Goal: Task Accomplishment & Management: Manage account settings

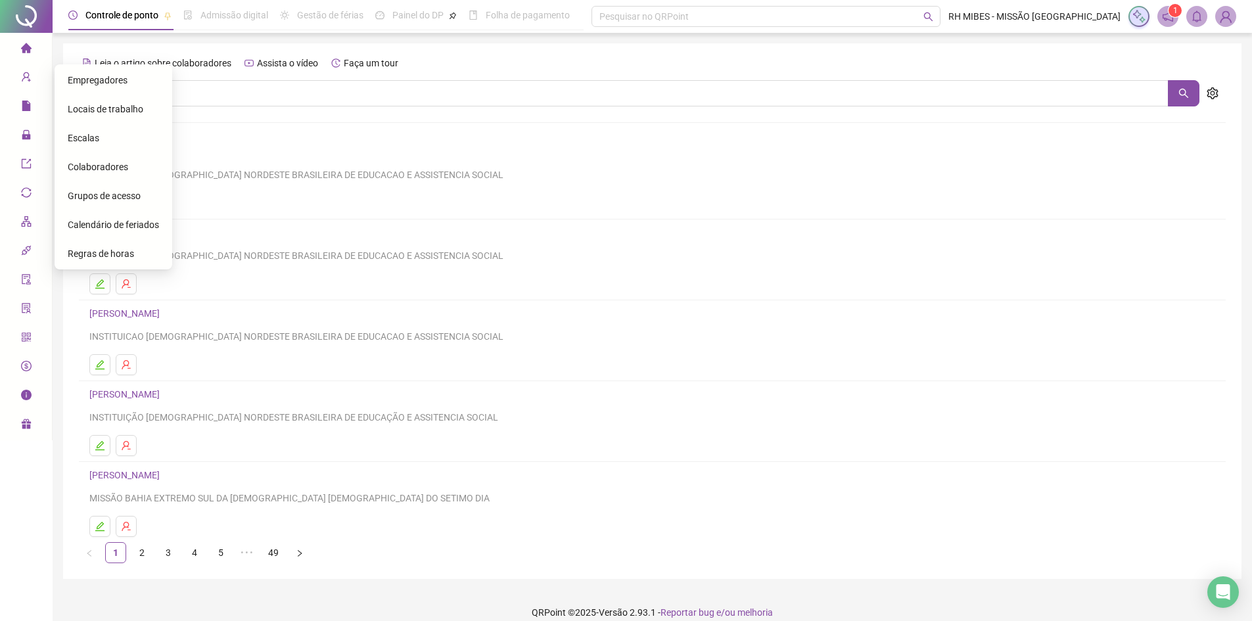
click at [26, 57] on span "home" at bounding box center [26, 50] width 11 height 26
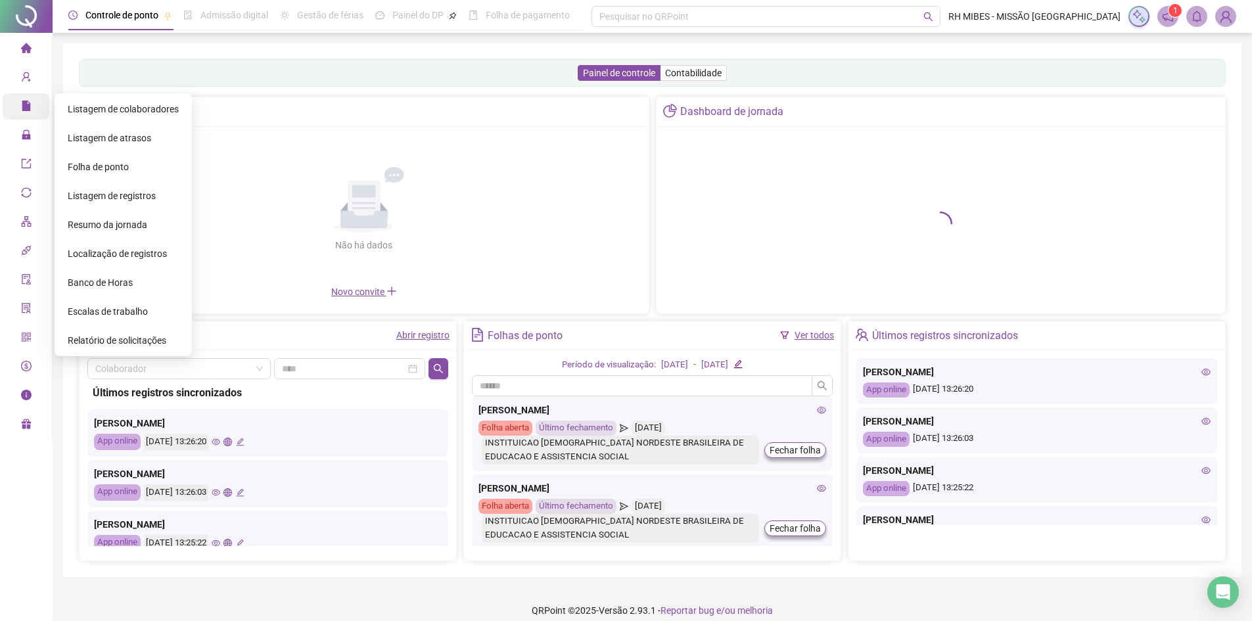
click at [28, 103] on icon "file" at bounding box center [26, 106] width 11 height 11
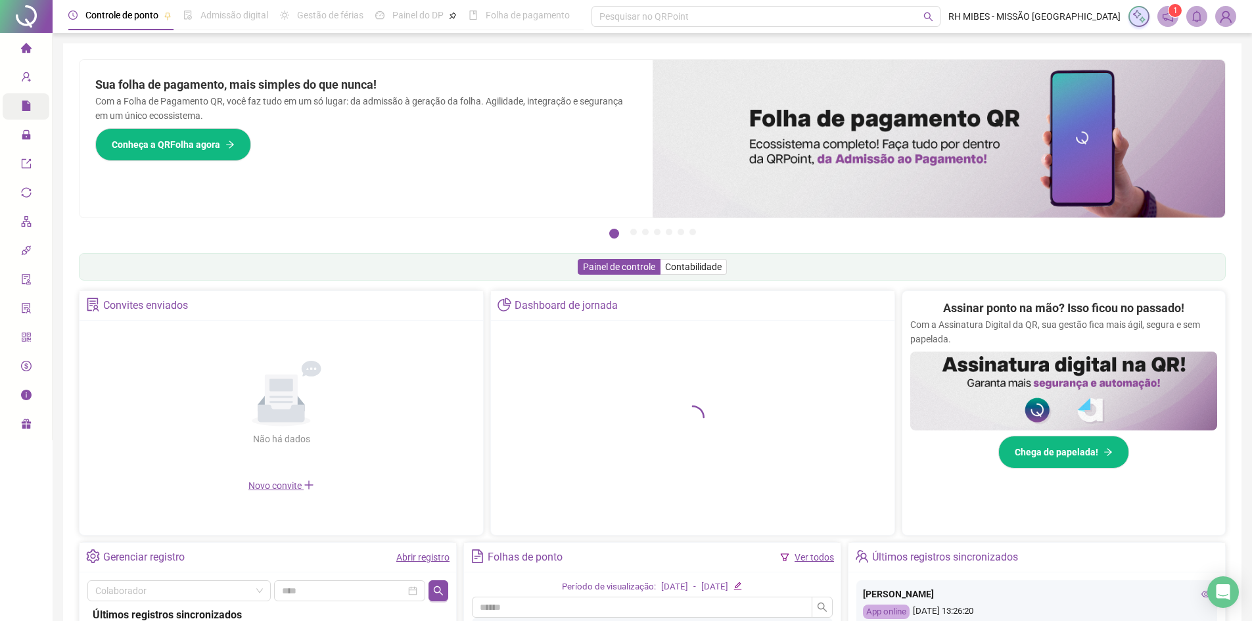
click at [22, 54] on span "home" at bounding box center [26, 50] width 11 height 26
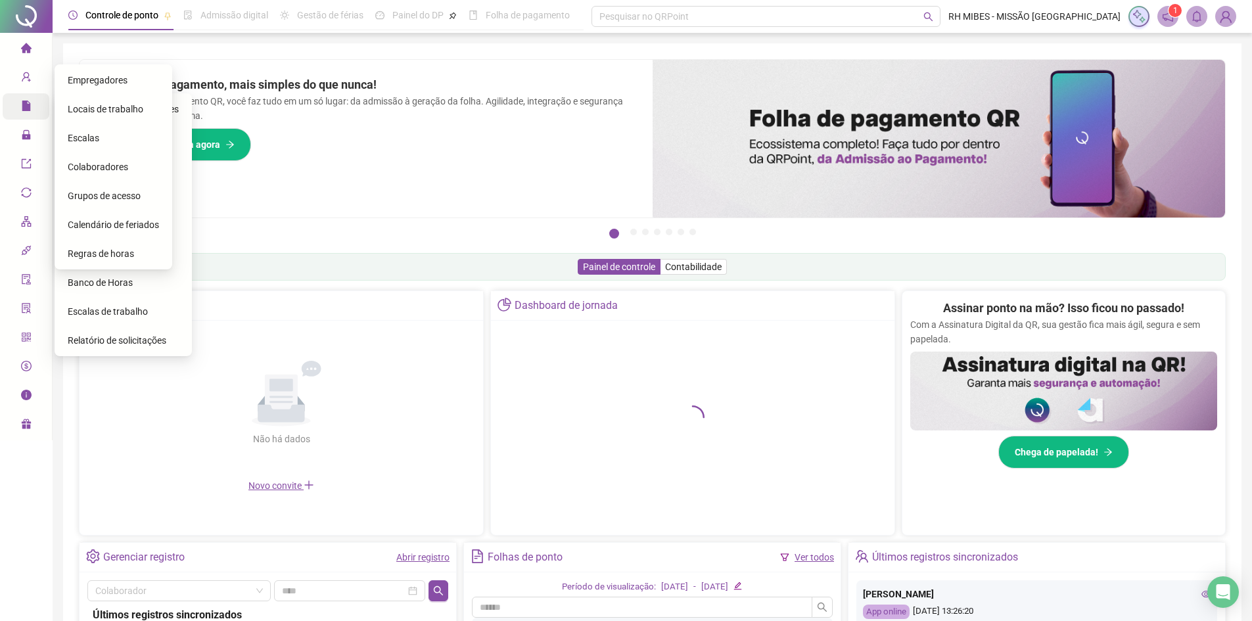
click at [21, 105] on icon "file" at bounding box center [26, 106] width 11 height 11
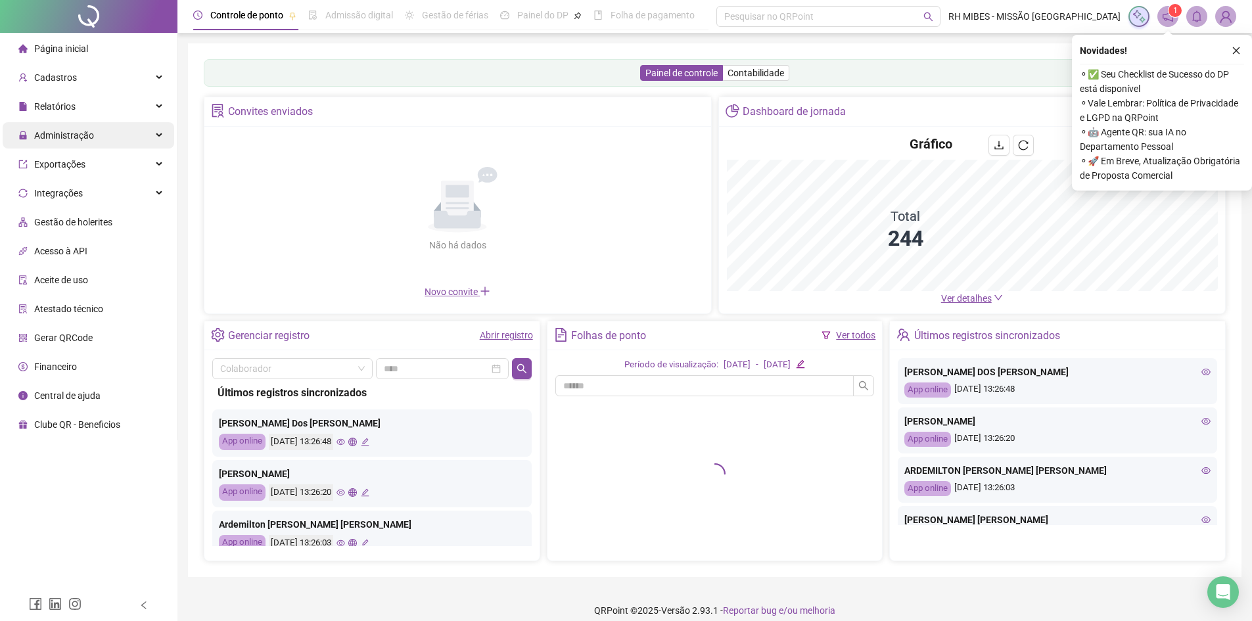
click at [85, 133] on span "Administração" at bounding box center [64, 135] width 60 height 11
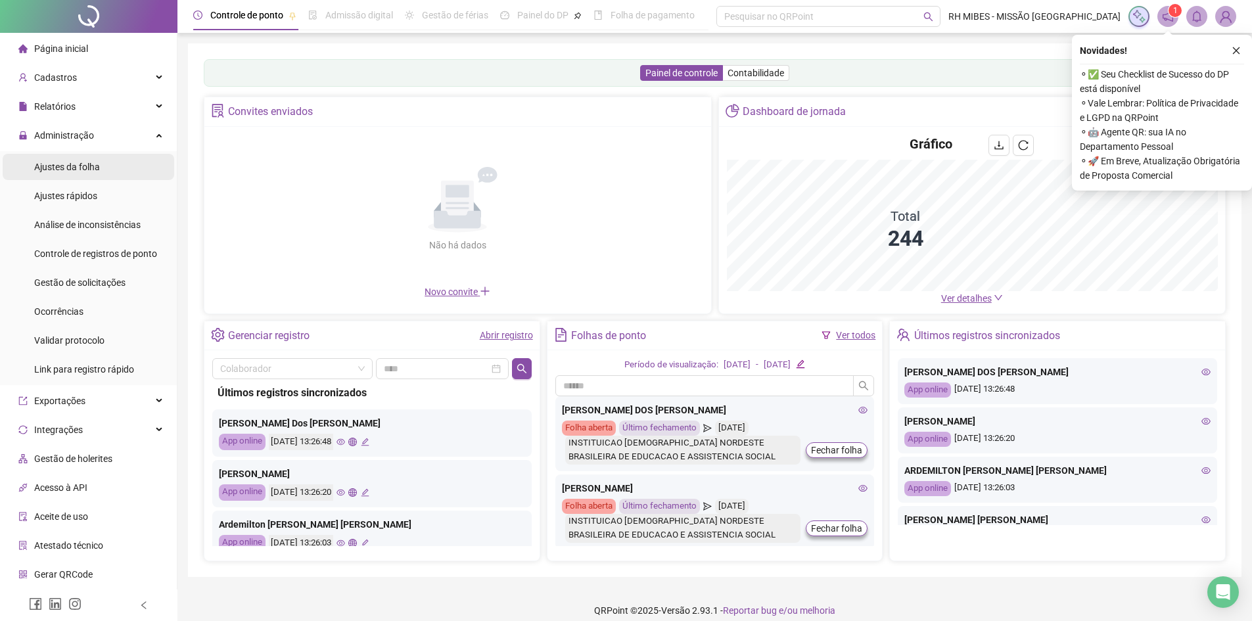
click at [100, 163] on li "Ajustes da folha" at bounding box center [89, 167] width 172 height 26
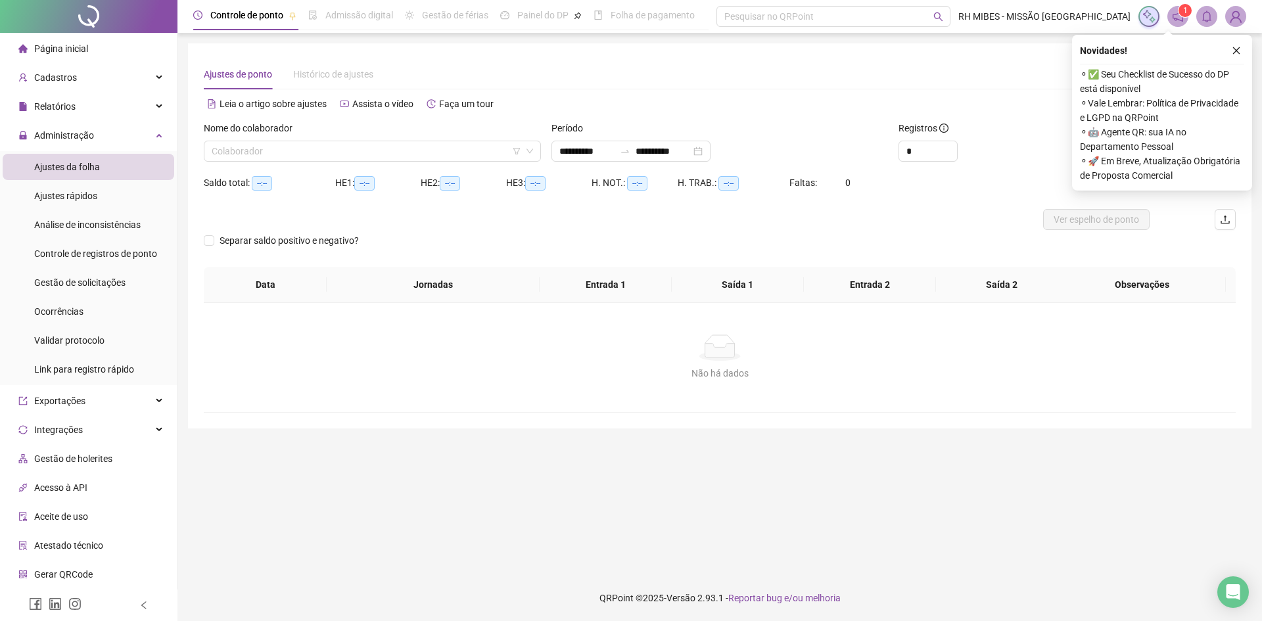
type input "**********"
click at [250, 162] on div "Nome do colaborador Colaborador" at bounding box center [372, 146] width 348 height 51
click at [247, 152] on input "search" at bounding box center [366, 151] width 309 height 20
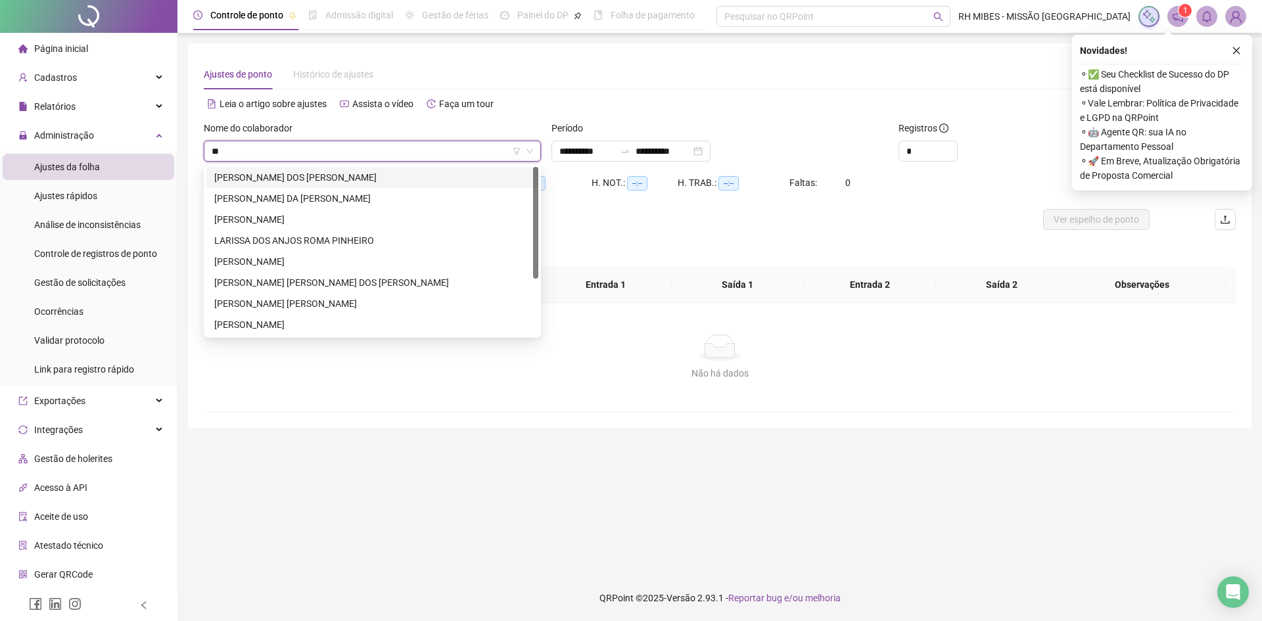
type input "*"
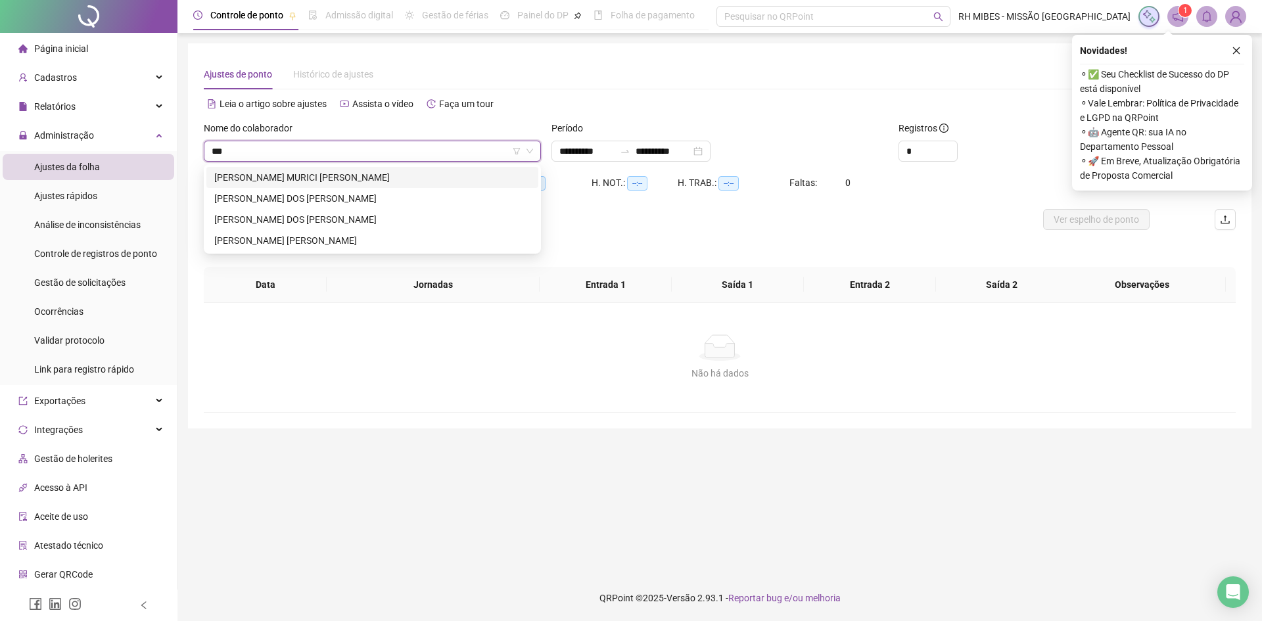
type input "****"
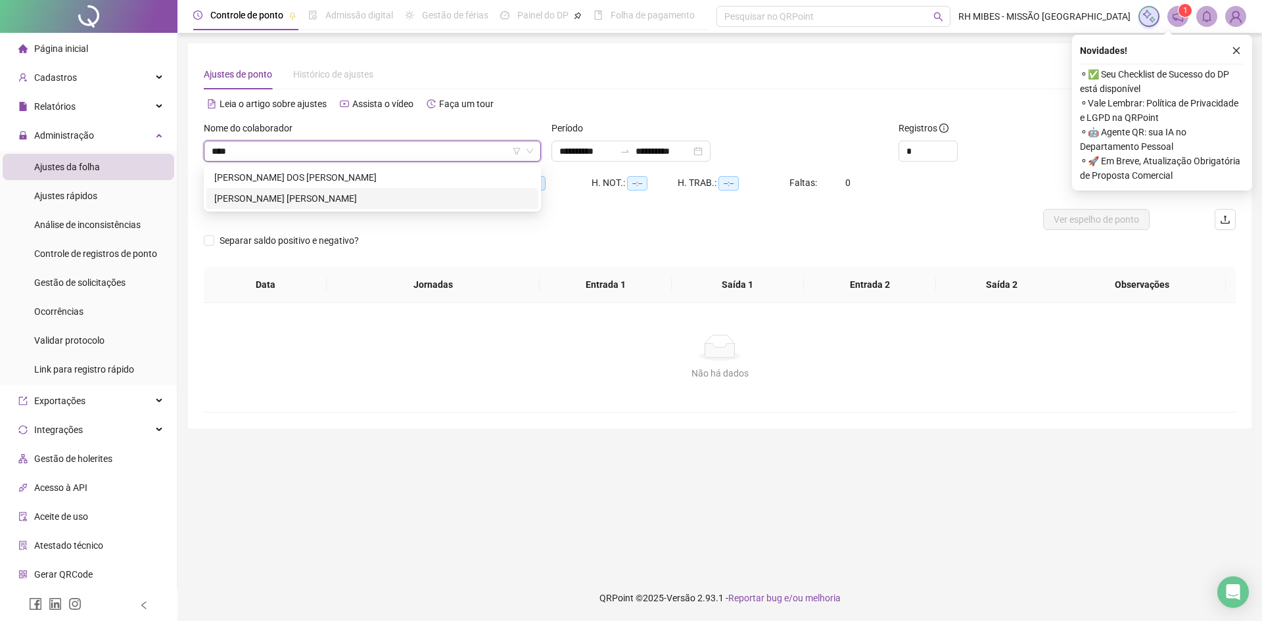
click at [297, 202] on div "RICARDO HENRIQUE SOUZA SANTOS" at bounding box center [372, 198] width 316 height 14
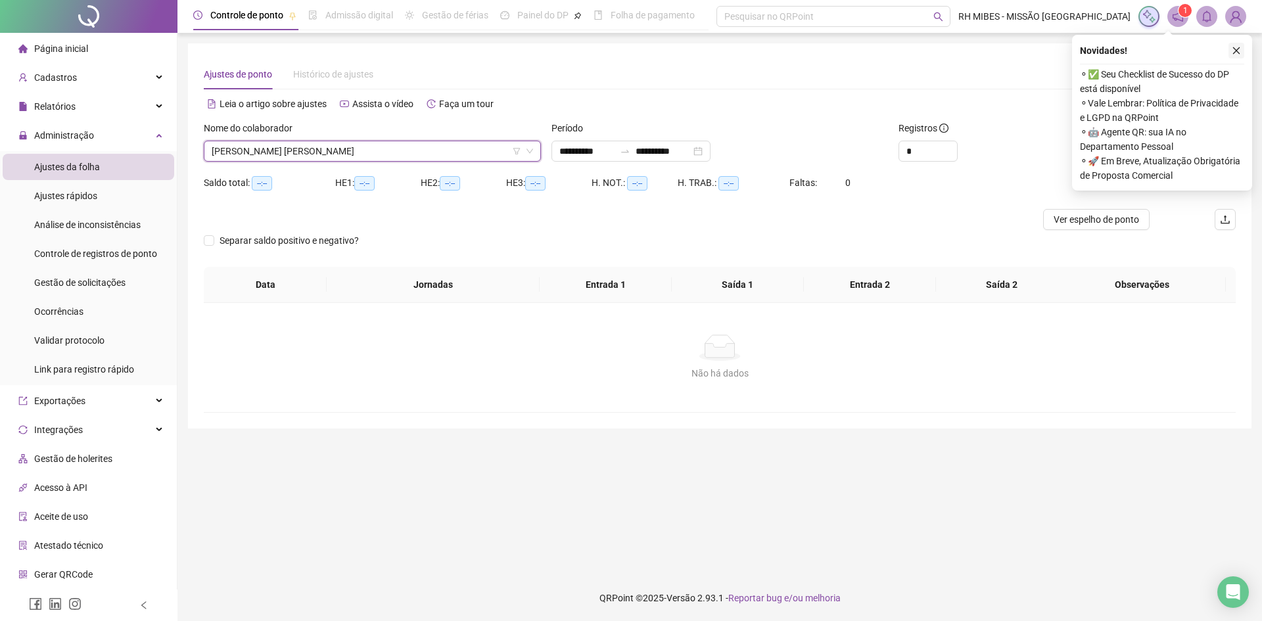
click at [1238, 51] on icon "close" at bounding box center [1235, 50] width 9 height 9
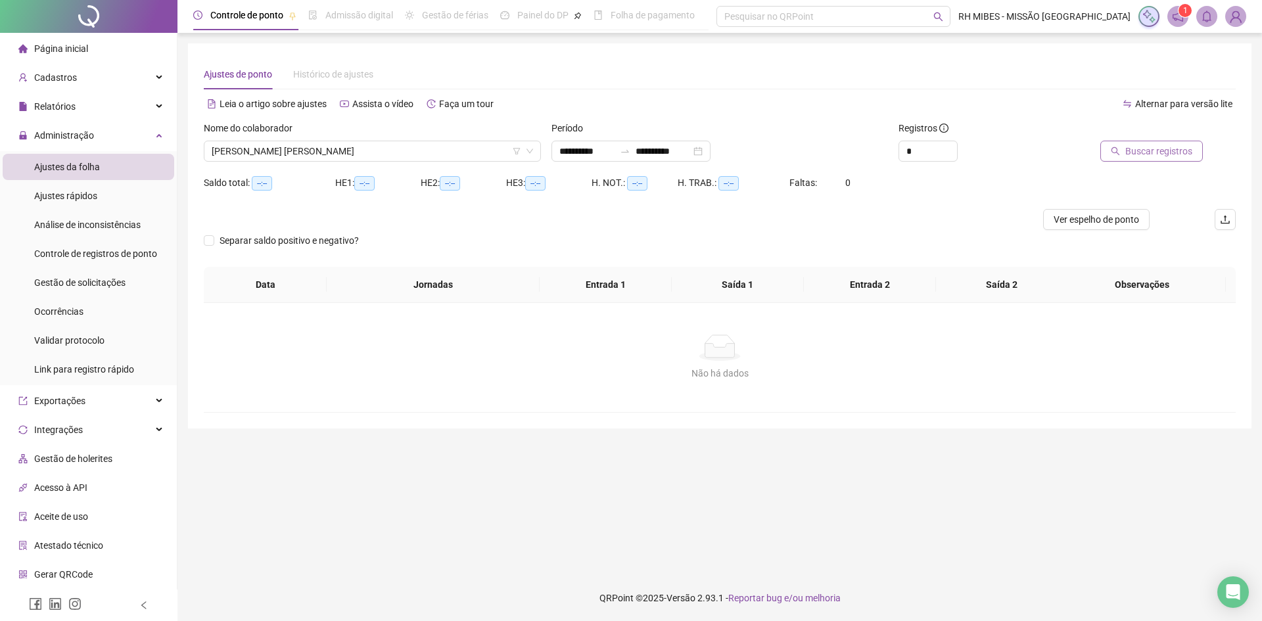
click at [1129, 153] on span "Buscar registros" at bounding box center [1158, 151] width 67 height 14
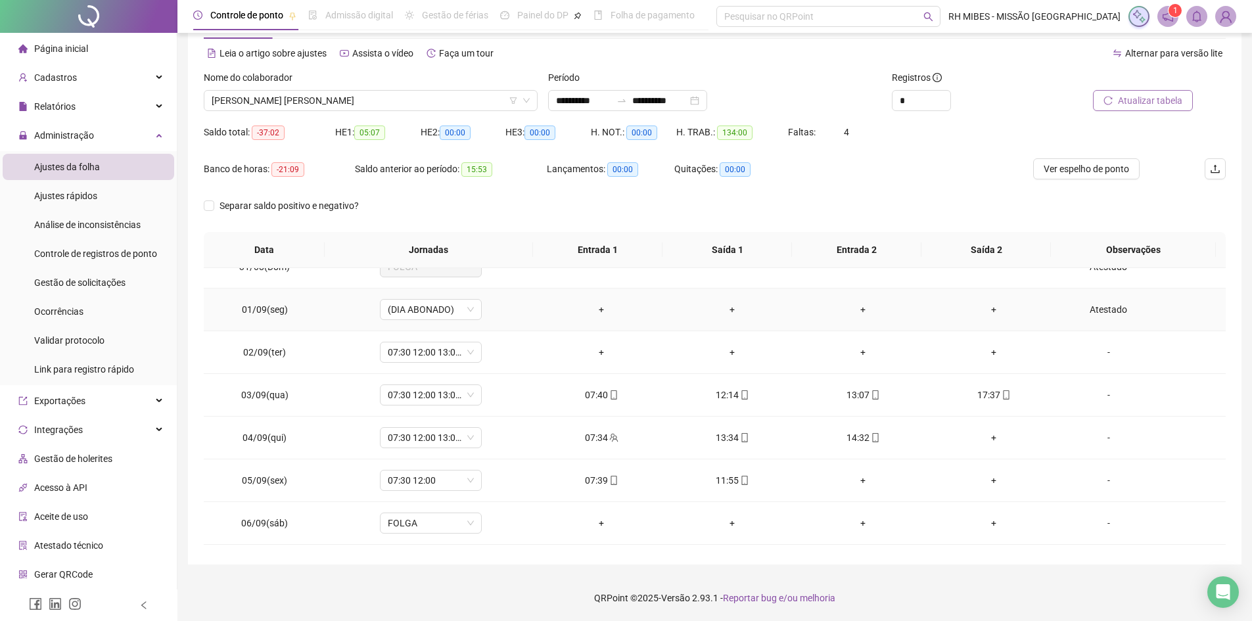
scroll to position [394, 0]
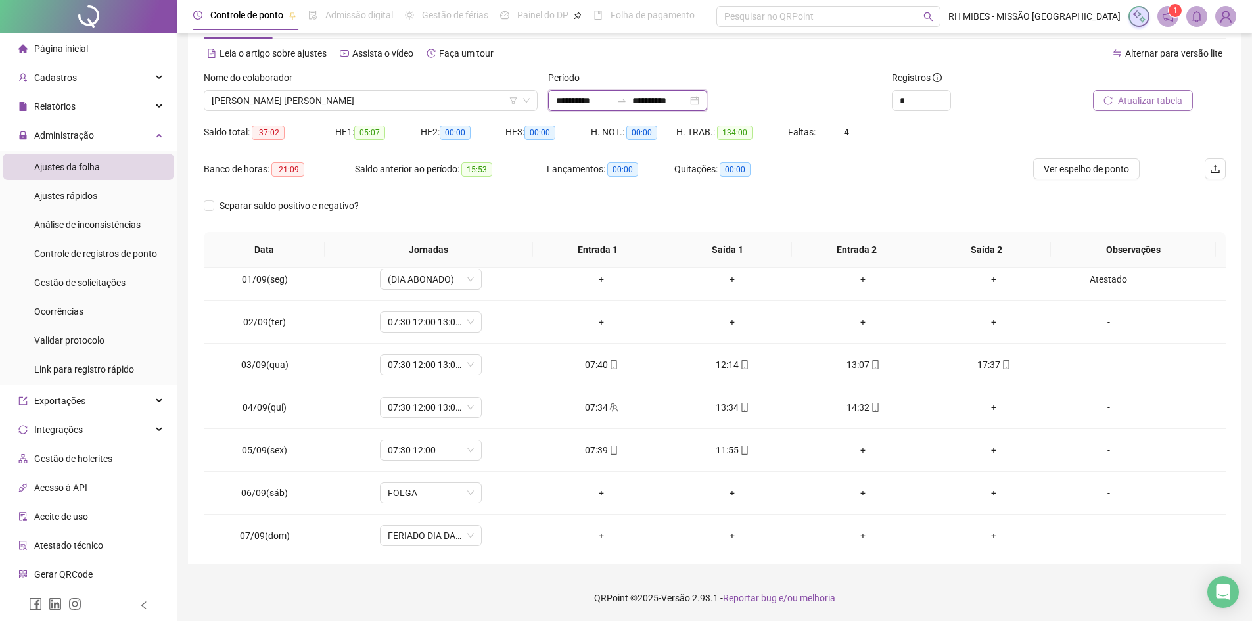
click at [611, 106] on input "**********" at bounding box center [583, 100] width 55 height 14
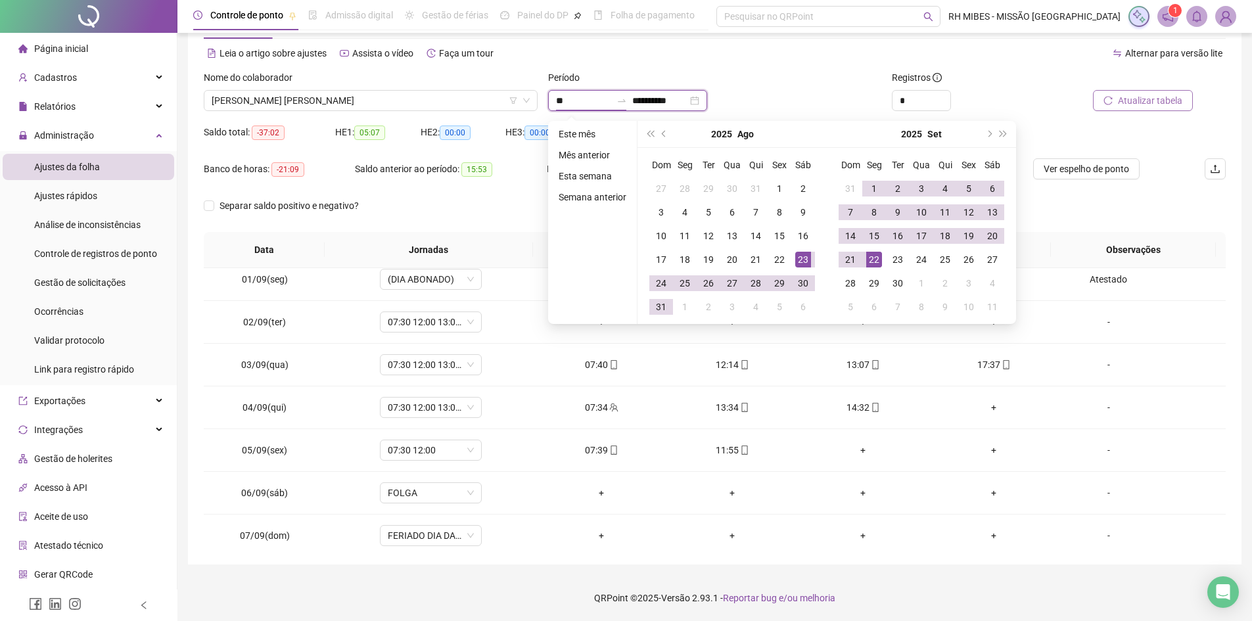
type input "*"
type input "**********"
click at [876, 184] on div "1" at bounding box center [874, 189] width 16 height 16
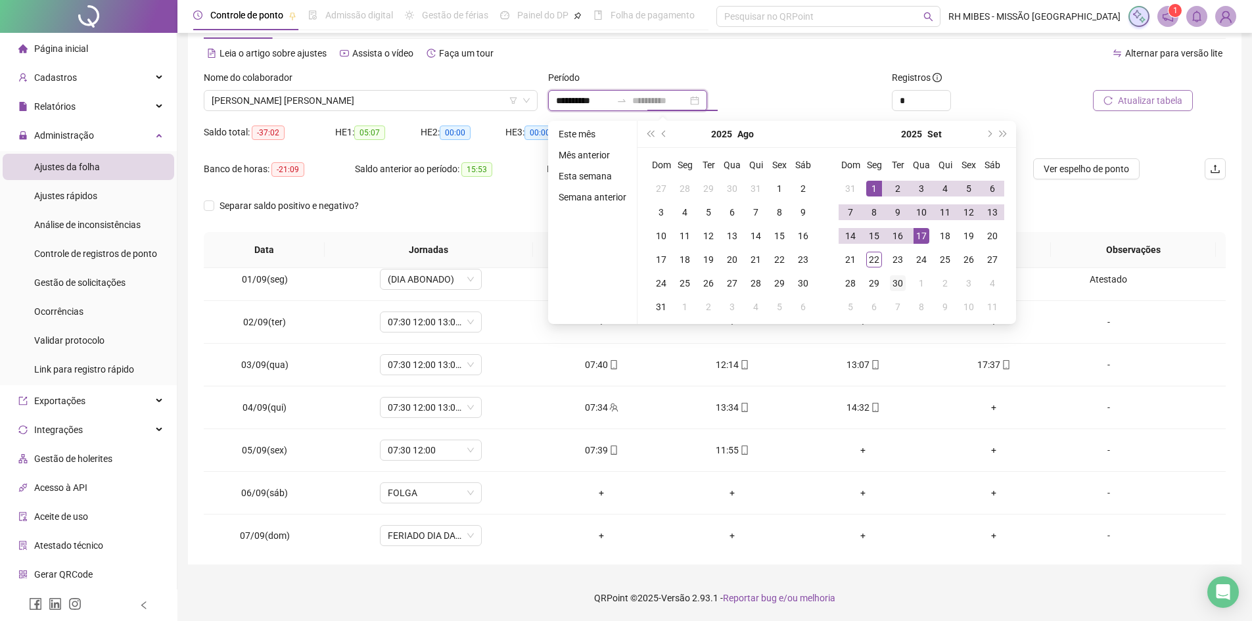
type input "**********"
click at [900, 279] on div "30" at bounding box center [898, 283] width 16 height 16
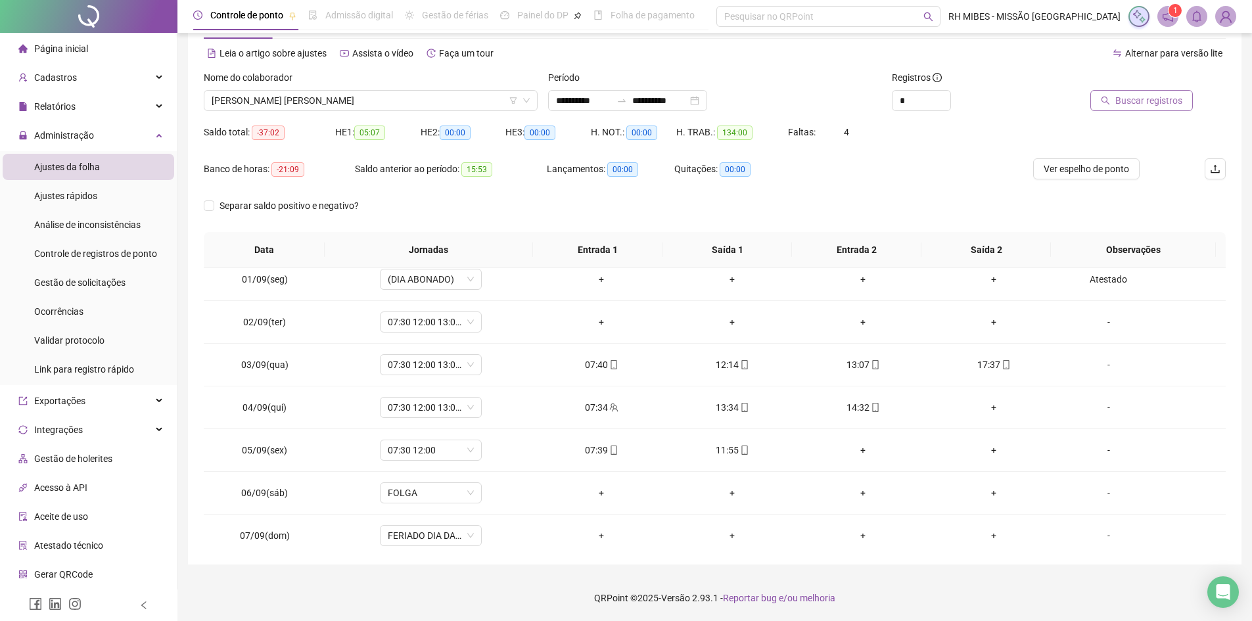
click at [1105, 101] on button "Buscar registros" at bounding box center [1141, 100] width 103 height 21
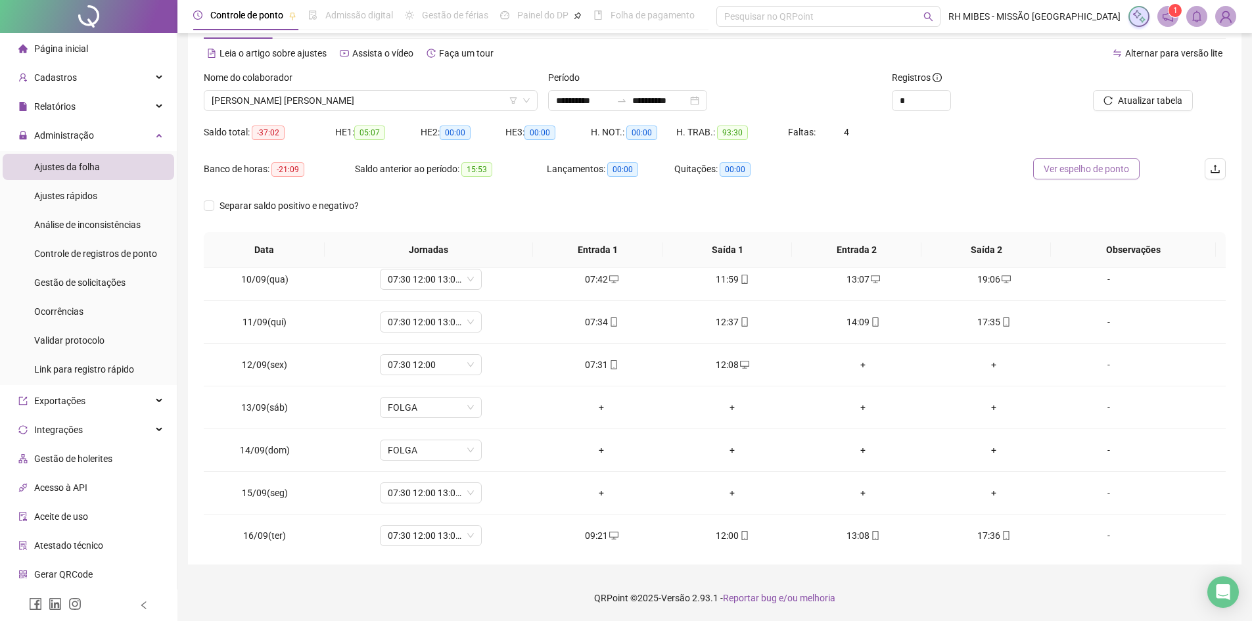
click at [1102, 177] on button "Ver espelho de ponto" at bounding box center [1086, 168] width 106 height 21
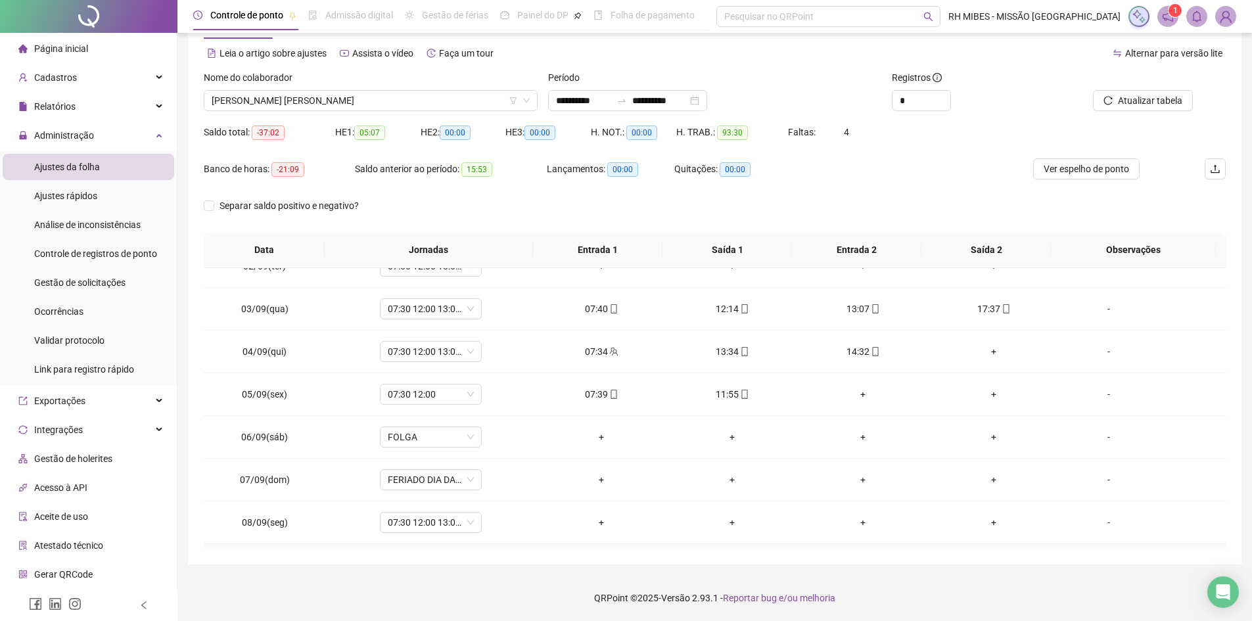
scroll to position [0, 0]
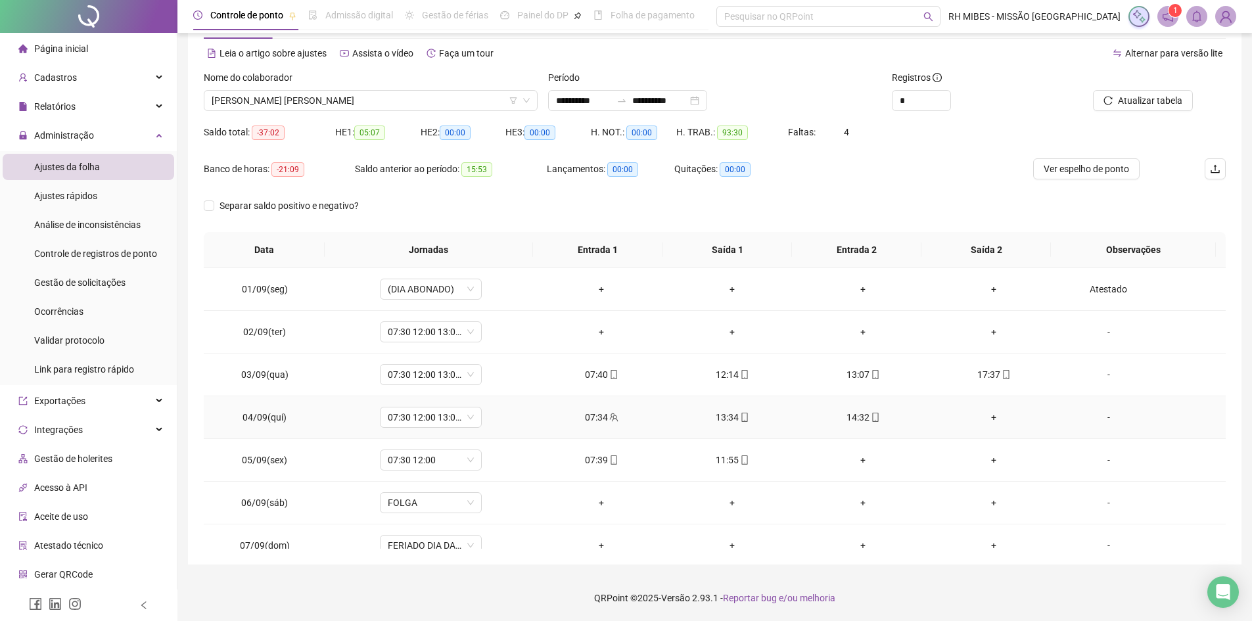
click at [984, 419] on div "+" at bounding box center [994, 417] width 110 height 14
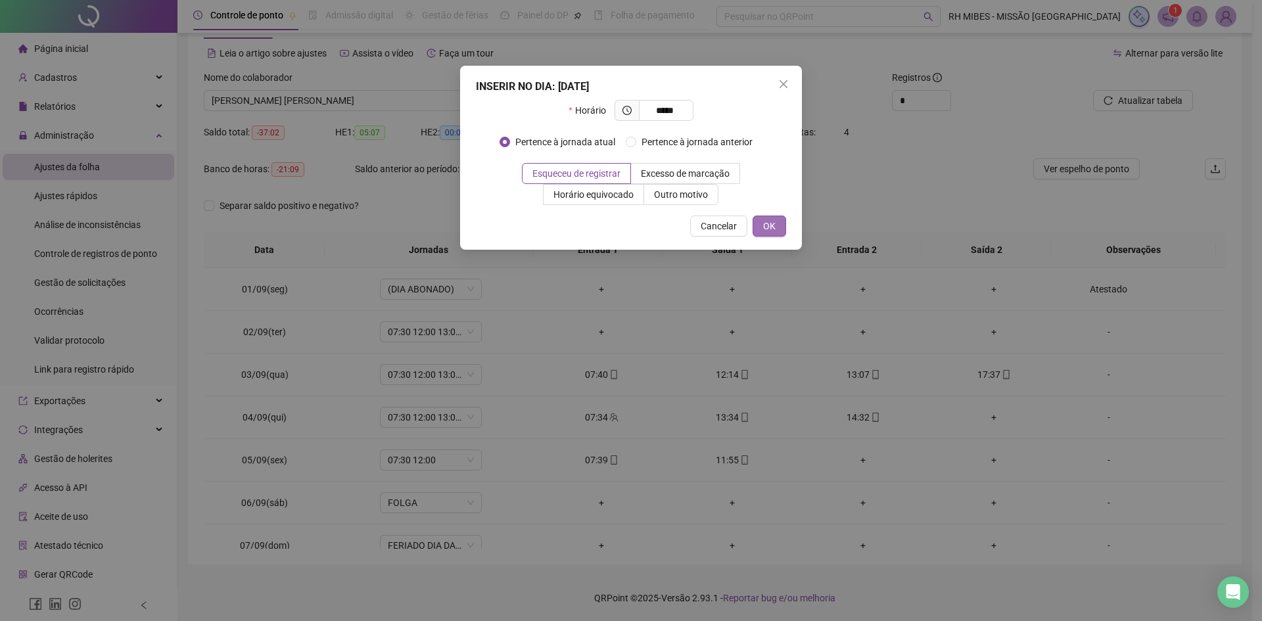
type input "*****"
click at [767, 225] on span "OK" at bounding box center [769, 226] width 12 height 14
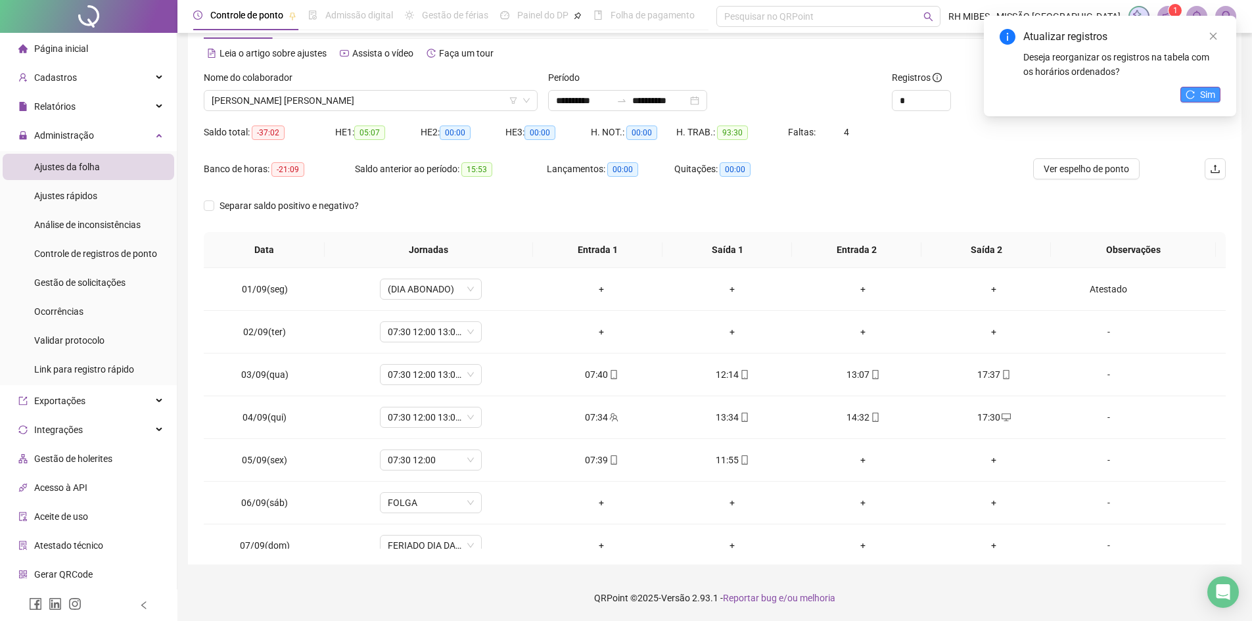
click at [1189, 100] on button "Sim" at bounding box center [1200, 95] width 40 height 16
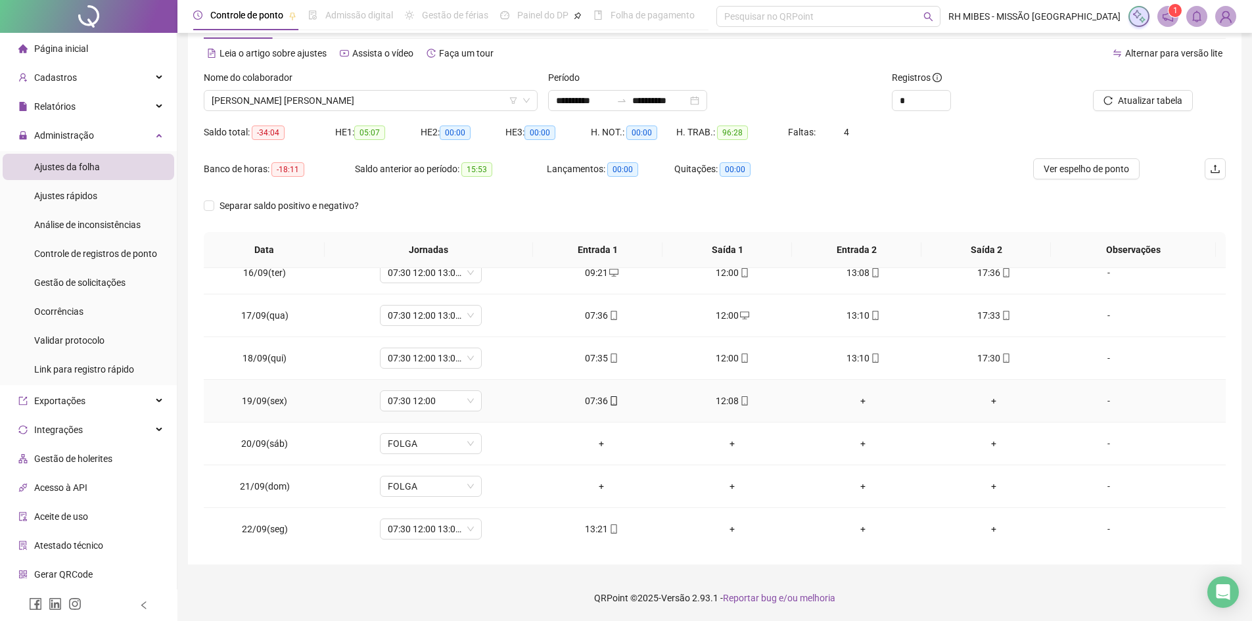
scroll to position [659, 0]
drag, startPoint x: 88, startPoint y: 253, endPoint x: 93, endPoint y: 267, distance: 15.2
click at [93, 267] on ul "Ajustes da folha Ajustes rápidos Análise de inconsistências Controle de registr…" at bounding box center [88, 268] width 177 height 234
click at [93, 281] on span "Gestão de solicitações" at bounding box center [79, 282] width 91 height 11
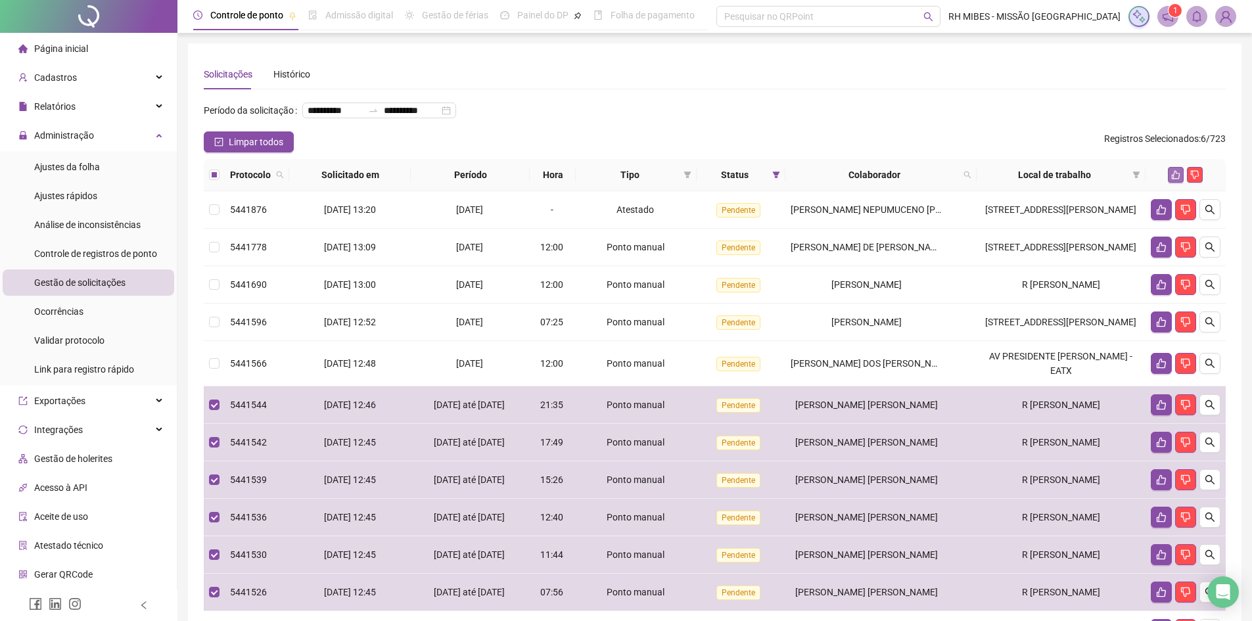
click at [1173, 179] on icon "like" at bounding box center [1175, 174] width 9 height 9
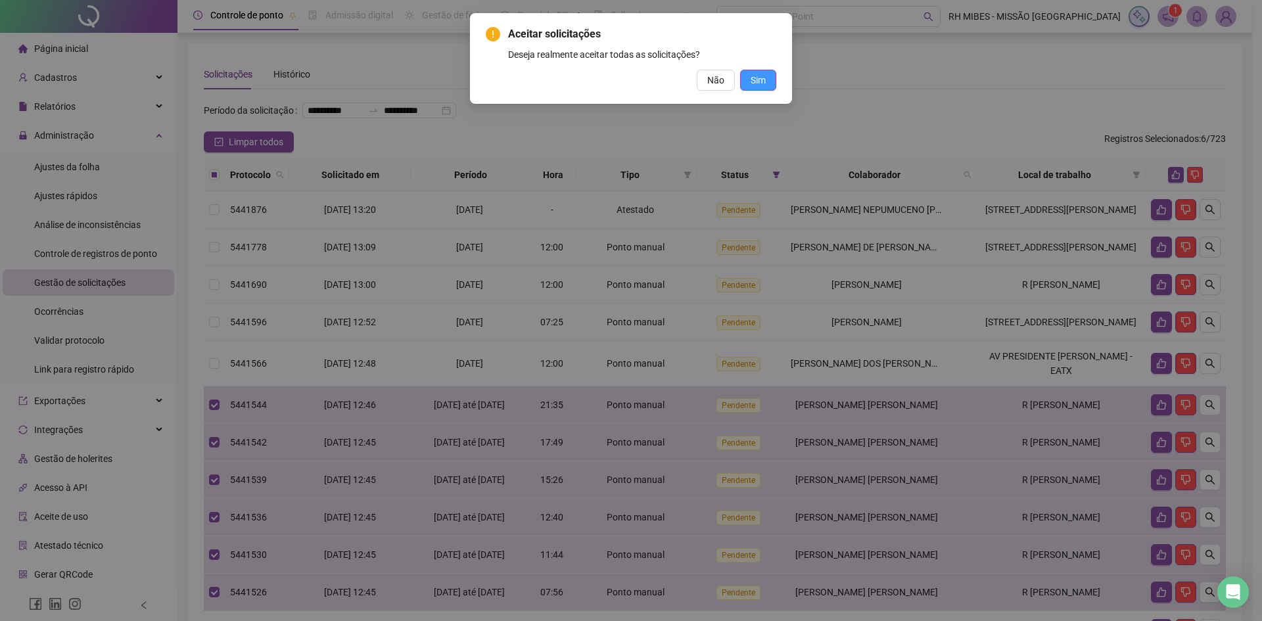
click at [748, 86] on button "Sim" at bounding box center [758, 80] width 36 height 21
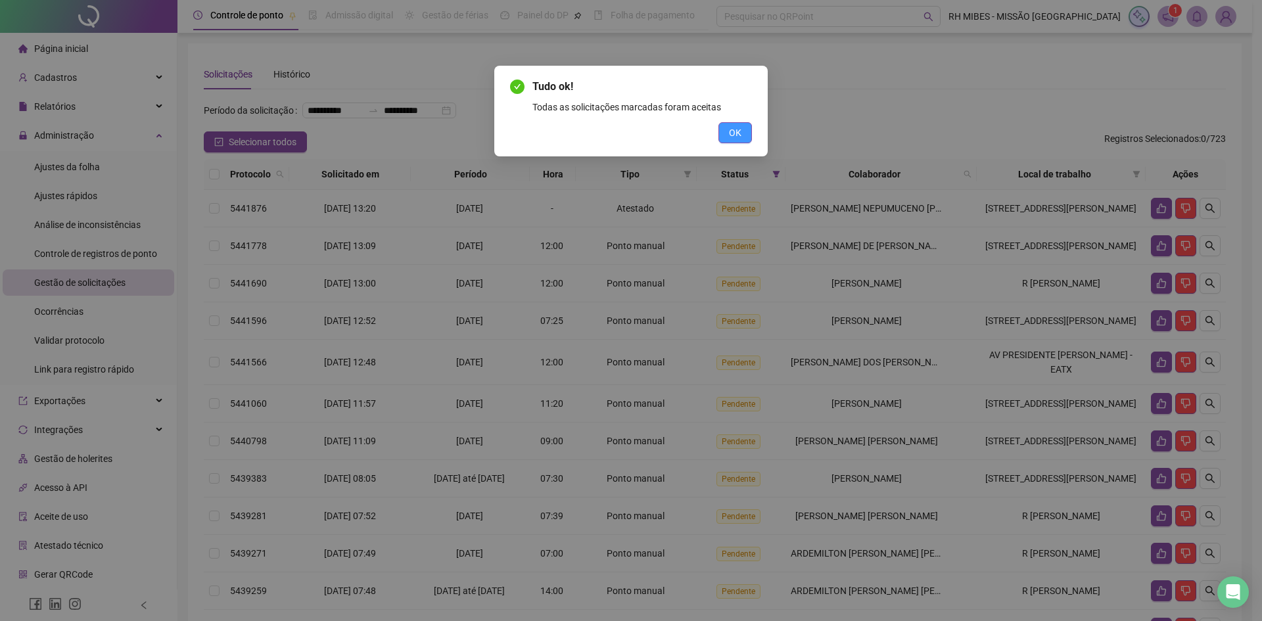
click at [737, 130] on span "OK" at bounding box center [735, 133] width 12 height 14
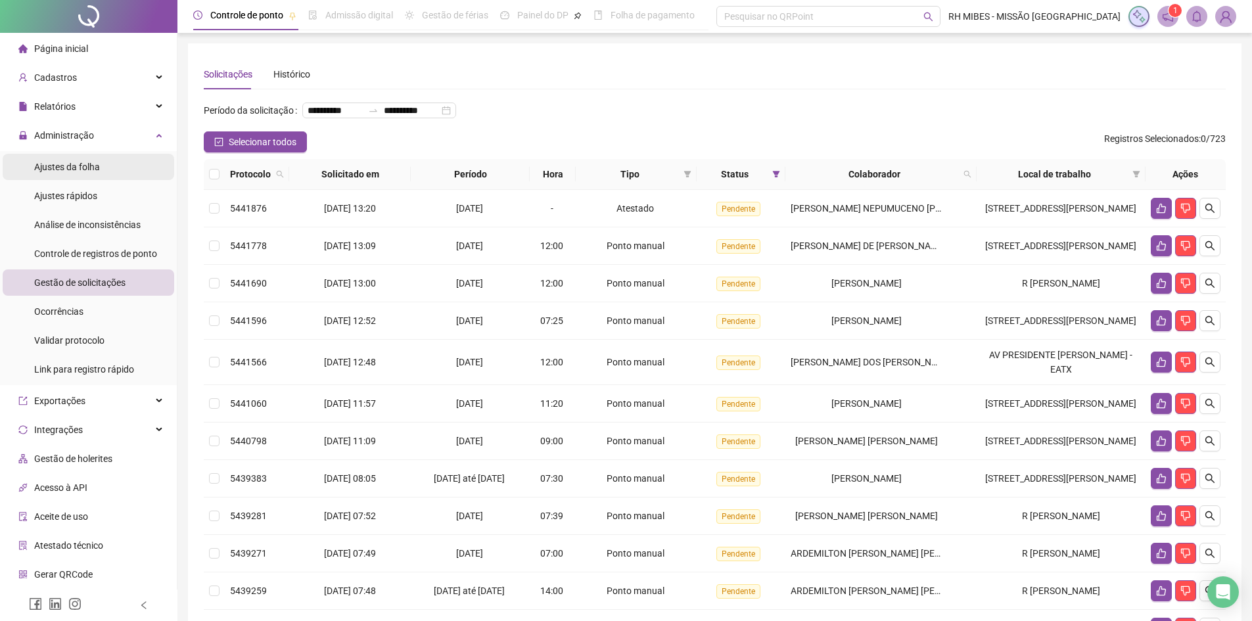
click at [72, 166] on span "Ajustes da folha" at bounding box center [67, 167] width 66 height 11
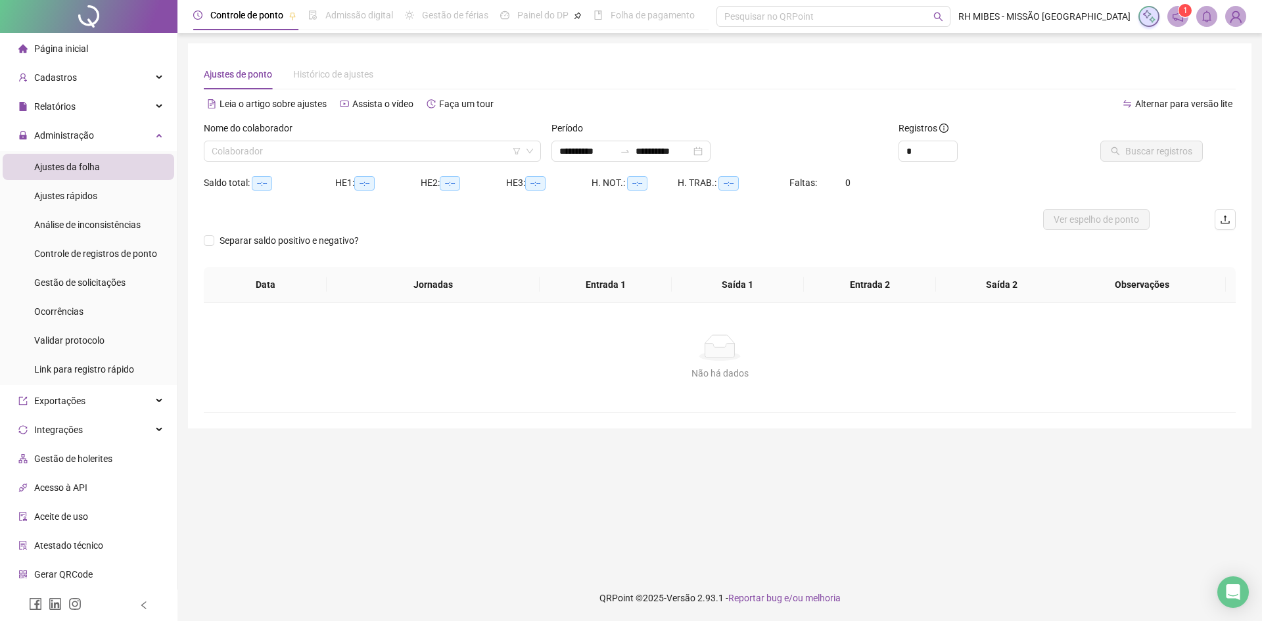
type input "**********"
click at [323, 146] on input "search" at bounding box center [366, 151] width 309 height 20
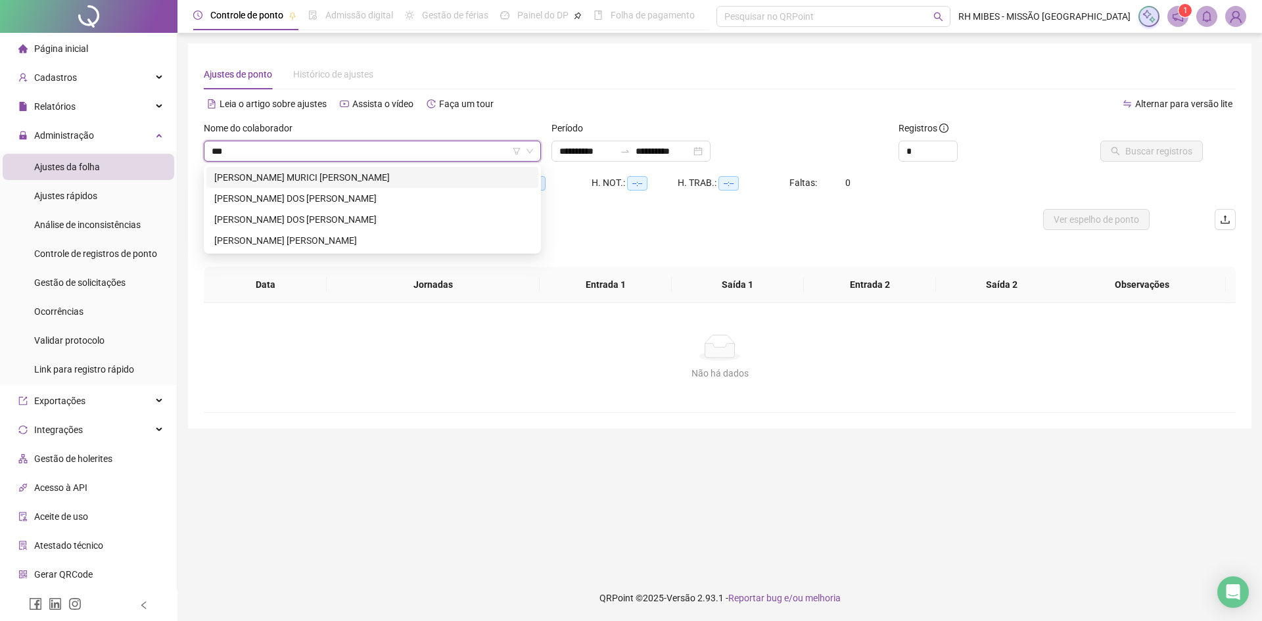
type input "****"
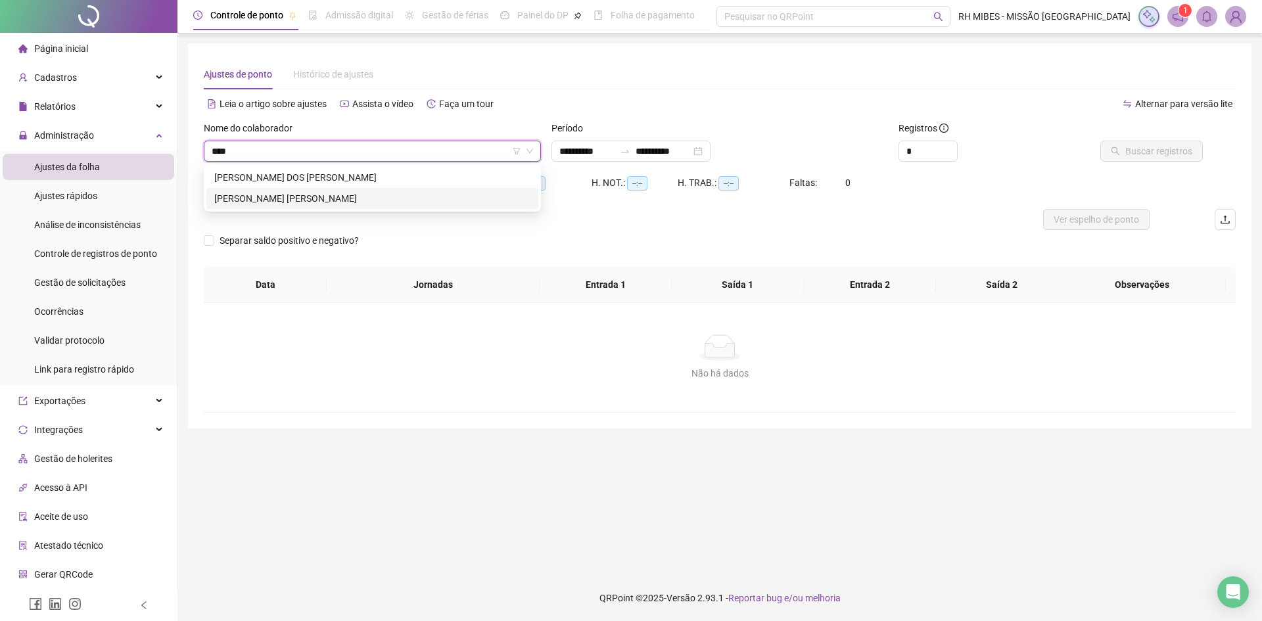
click at [375, 203] on div "RICARDO HENRIQUE SOUZA SANTOS" at bounding box center [372, 198] width 316 height 14
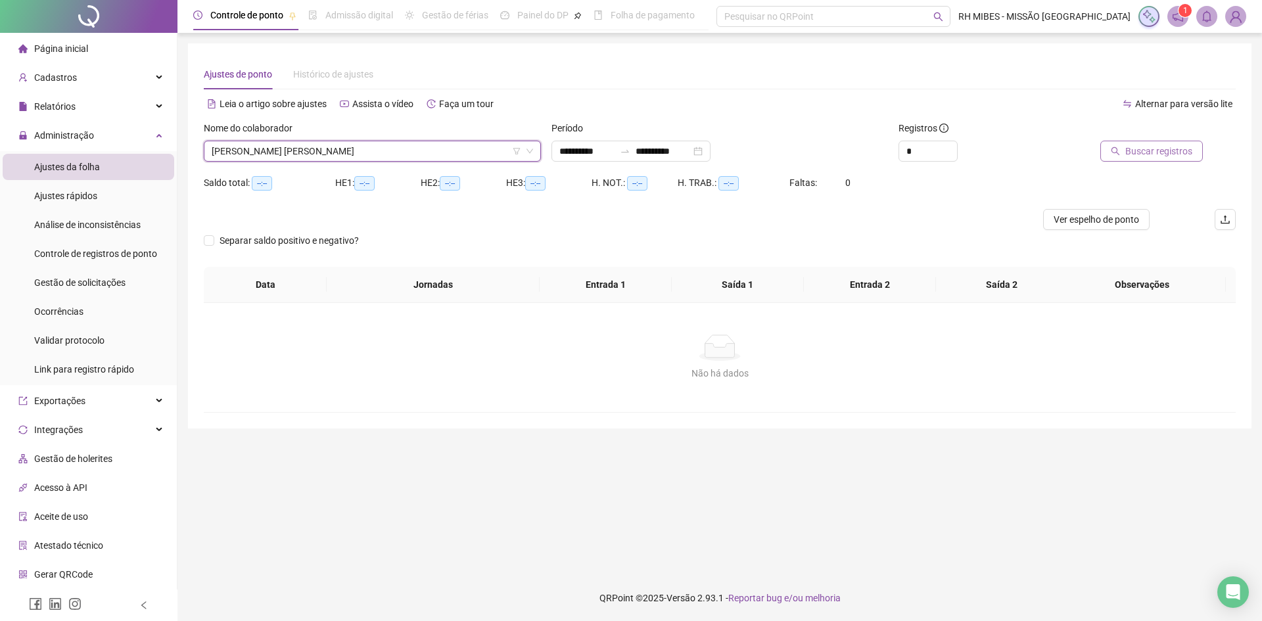
click at [1162, 154] on span "Buscar registros" at bounding box center [1158, 151] width 67 height 14
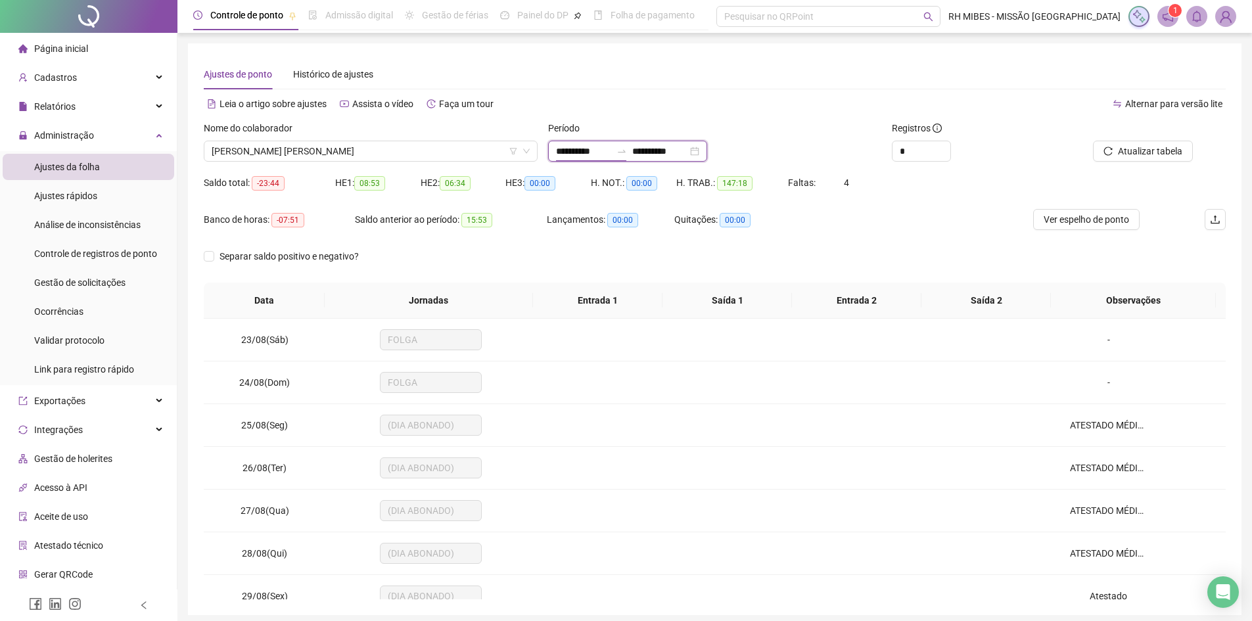
click at [611, 157] on input "**********" at bounding box center [583, 151] width 55 height 14
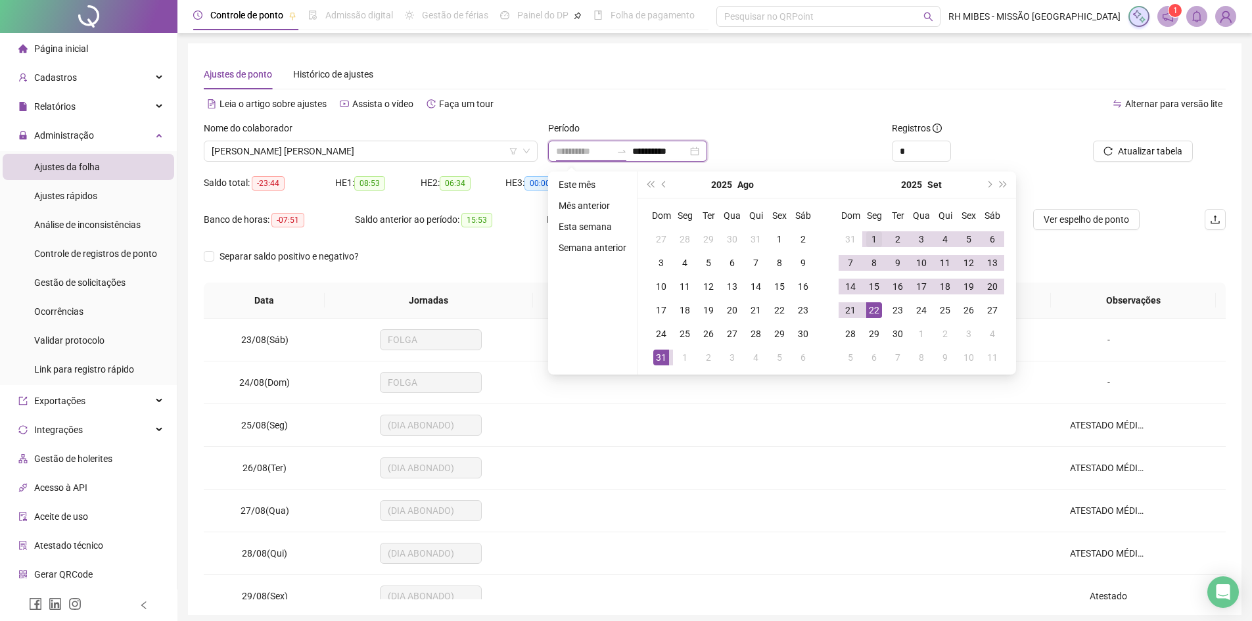
type input "**********"
click at [873, 241] on div "1" at bounding box center [874, 239] width 16 height 16
type input "**********"
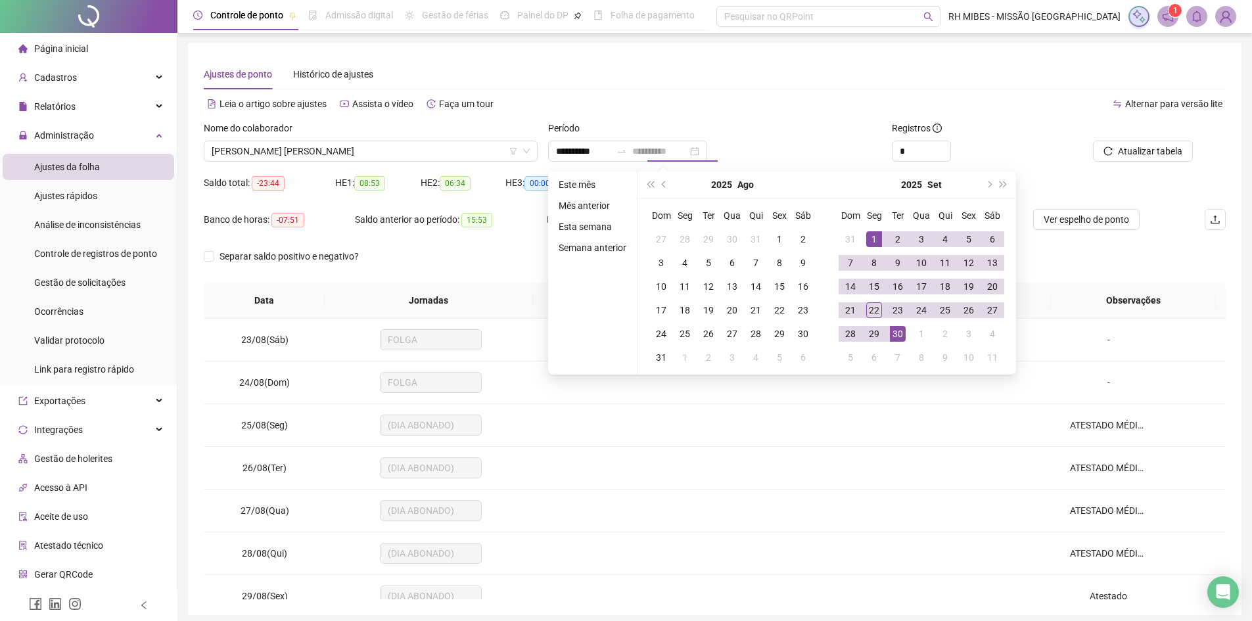
click at [894, 336] on div "30" at bounding box center [898, 334] width 16 height 16
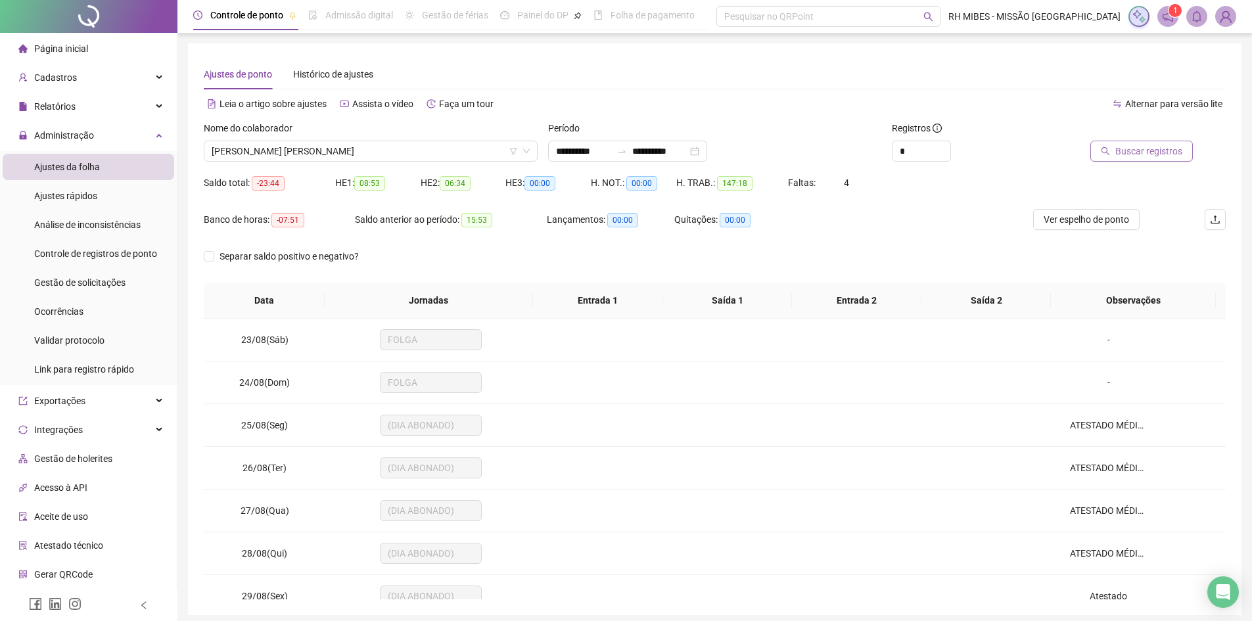
click at [1124, 159] on button "Buscar registros" at bounding box center [1141, 151] width 103 height 21
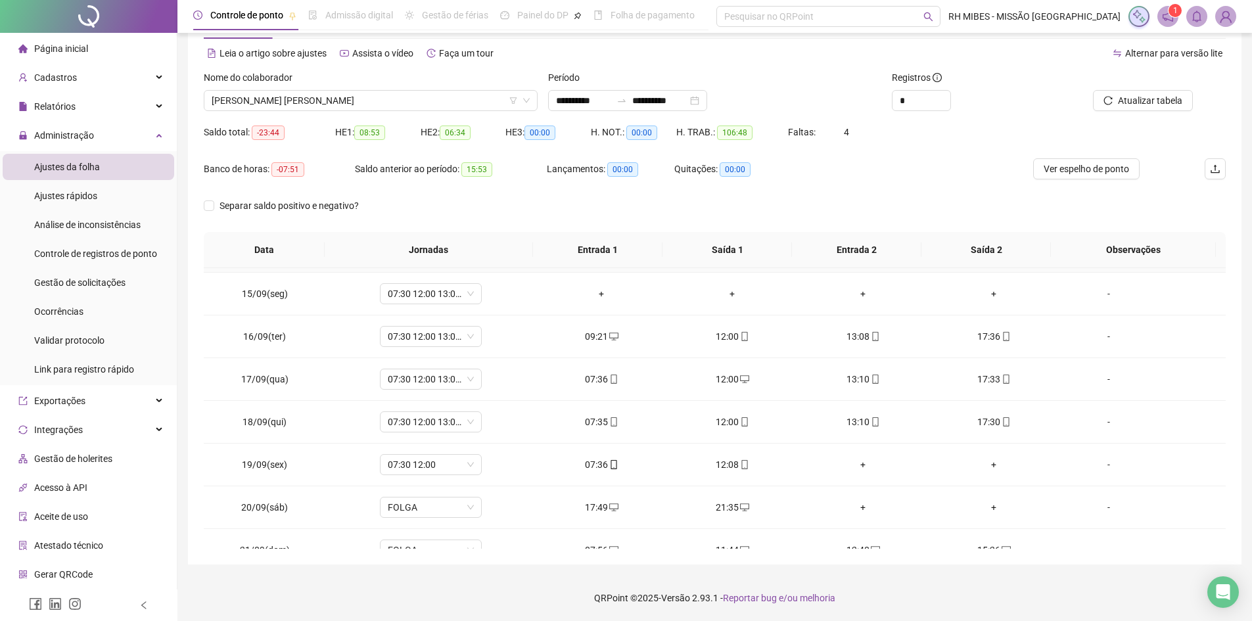
scroll to position [659, 0]
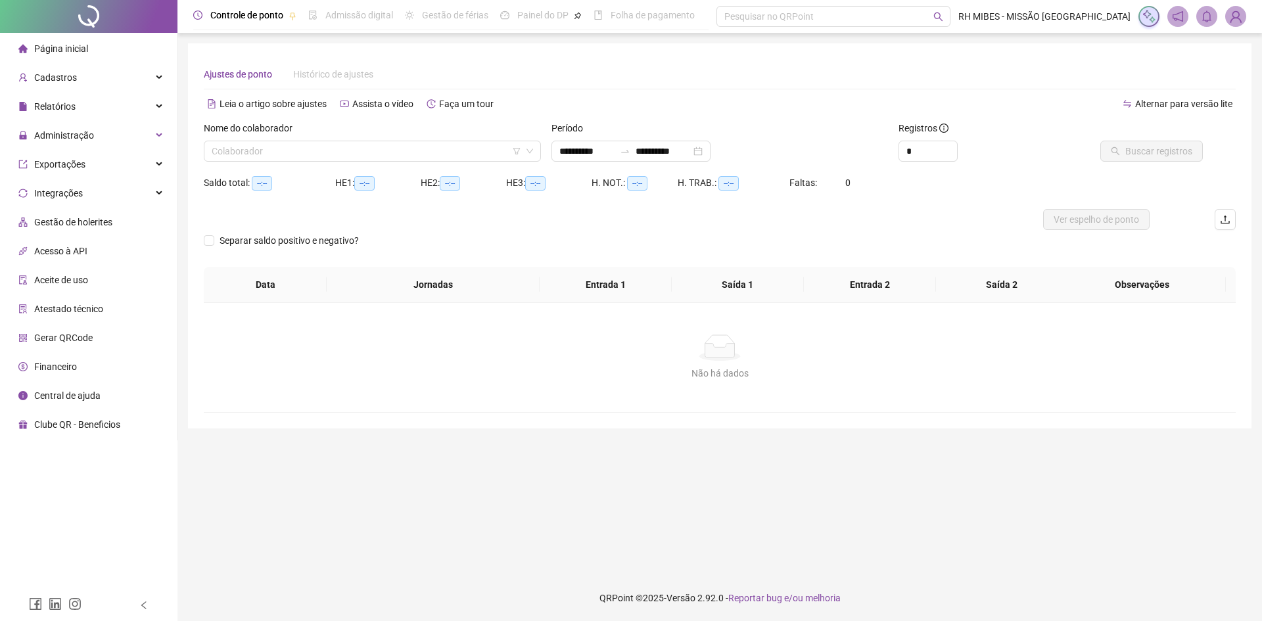
type input "**********"
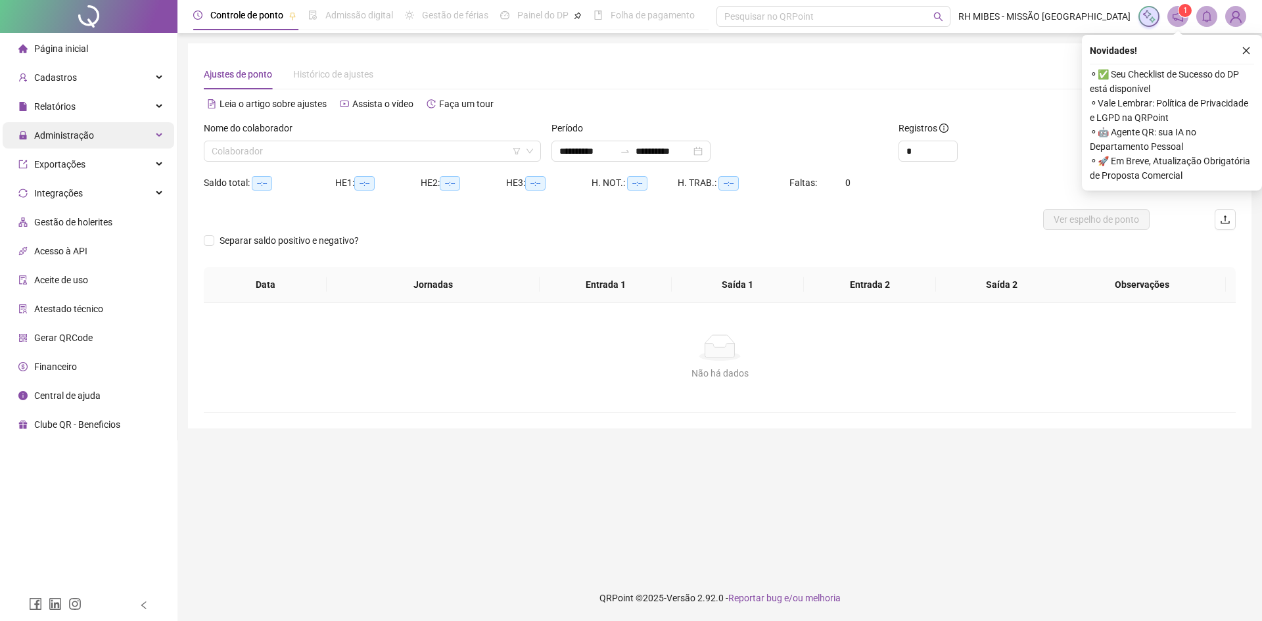
click at [75, 141] on span "Administração" at bounding box center [56, 135] width 76 height 26
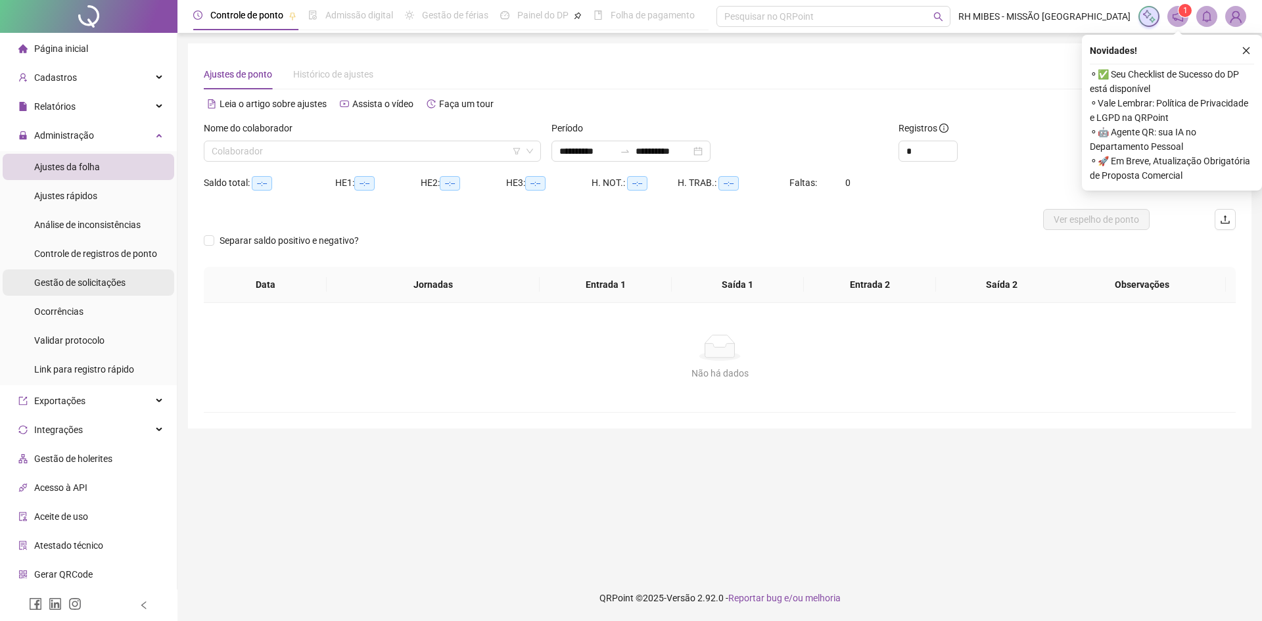
click at [93, 281] on span "Gestão de solicitações" at bounding box center [79, 282] width 91 height 11
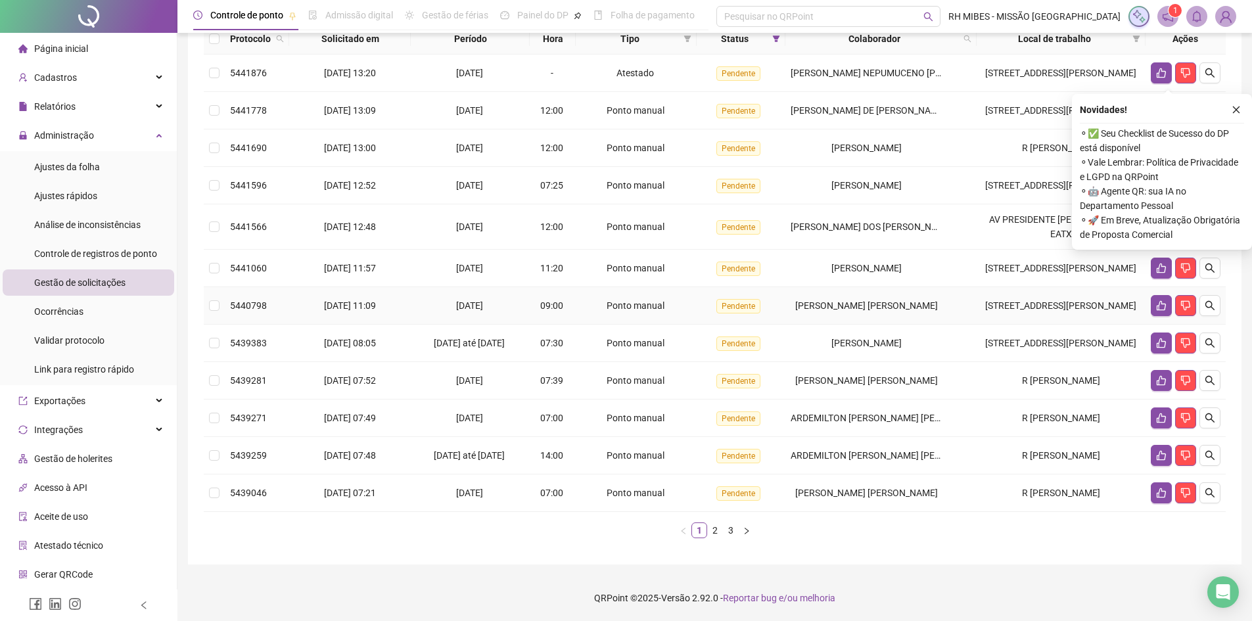
scroll to position [204, 0]
click at [718, 529] on link "2" at bounding box center [715, 530] width 14 height 14
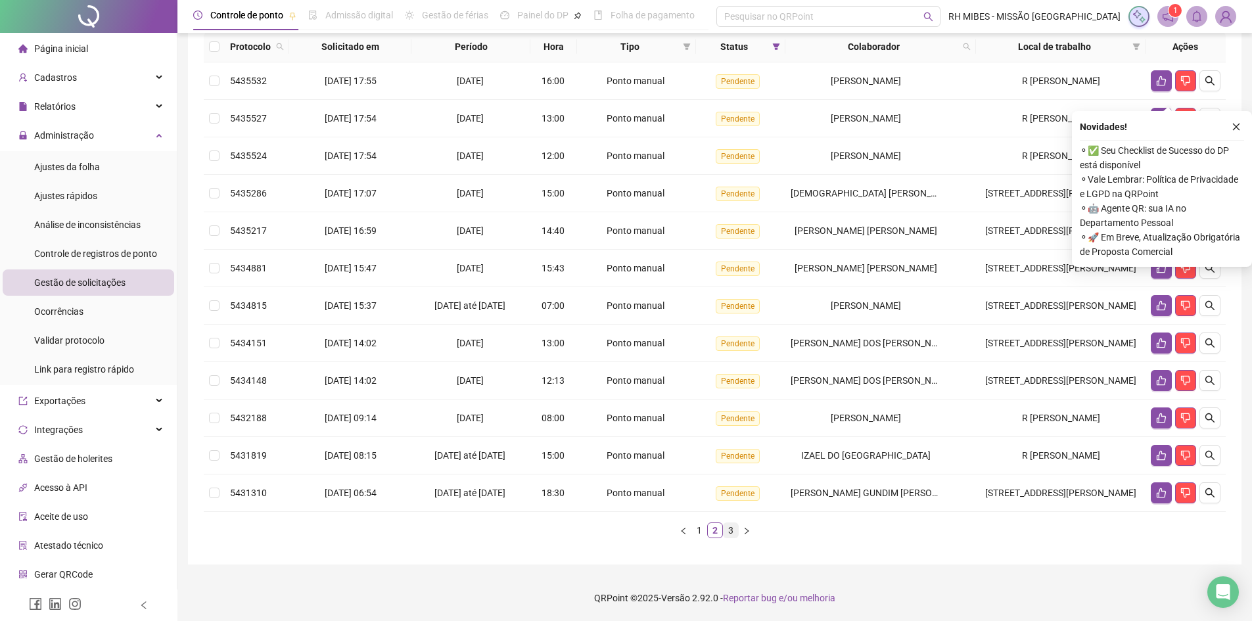
click at [727, 535] on link "3" at bounding box center [730, 530] width 14 height 14
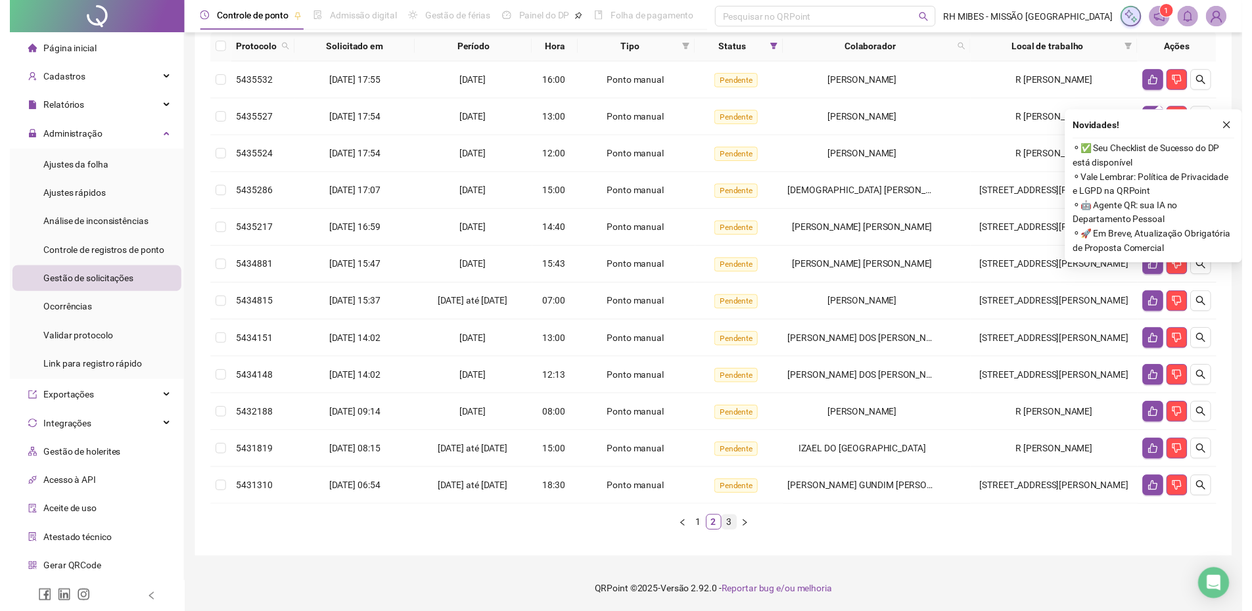
scroll to position [0, 0]
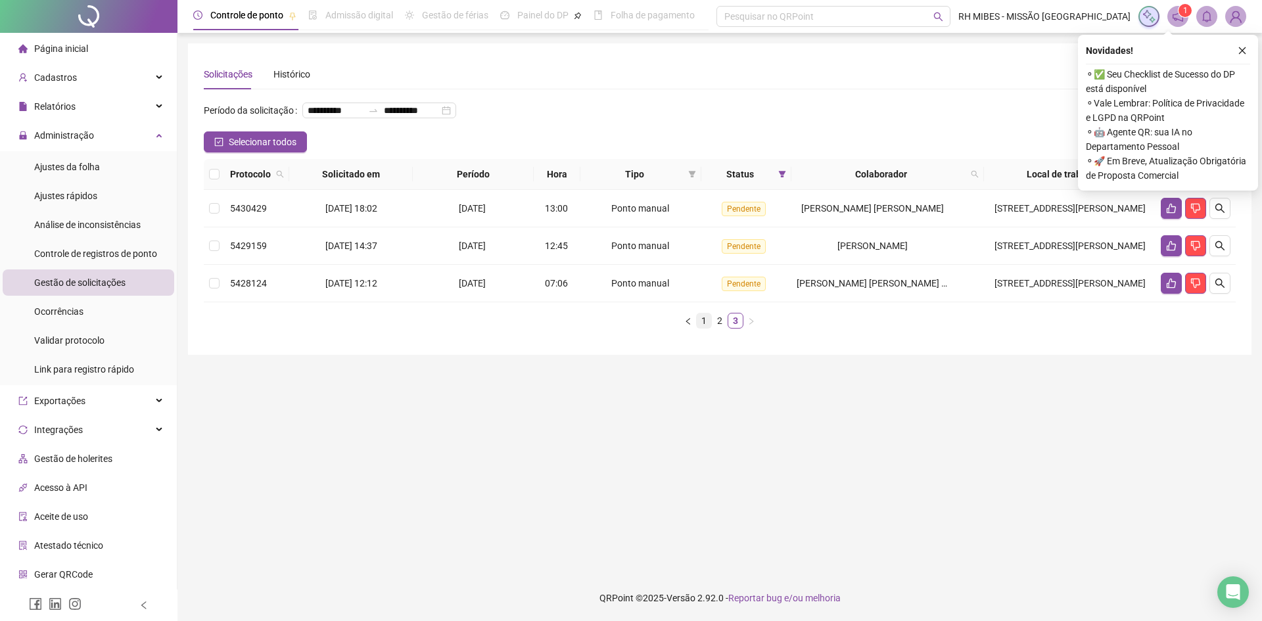
click at [702, 328] on link "1" at bounding box center [704, 320] width 14 height 14
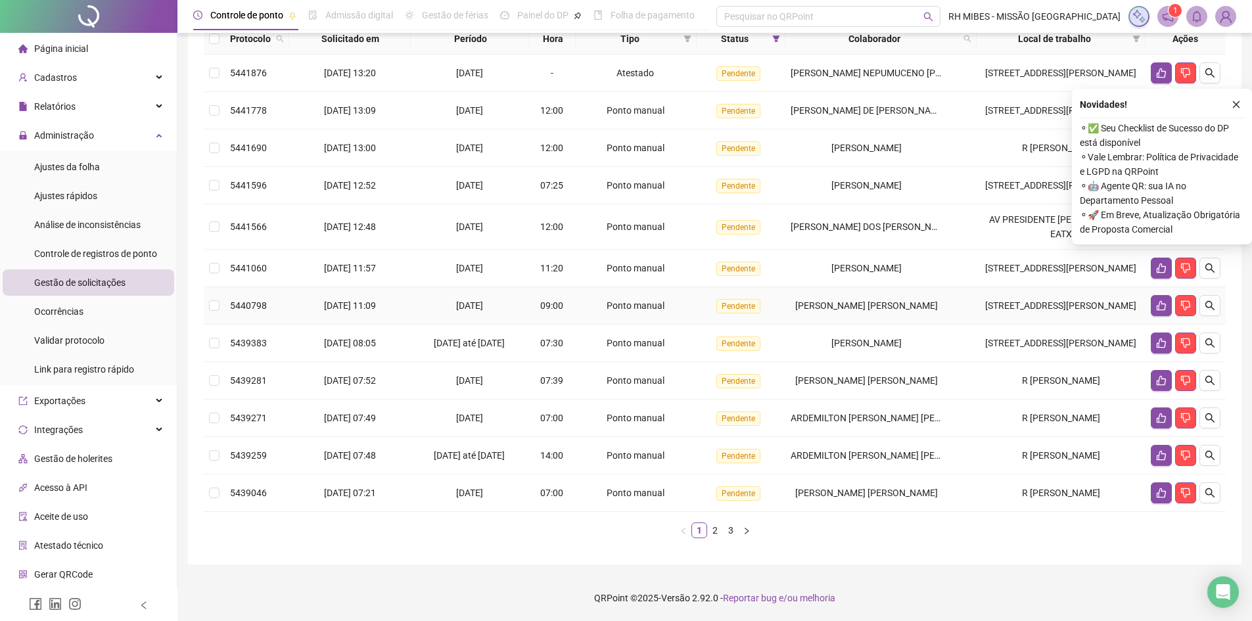
scroll to position [197, 0]
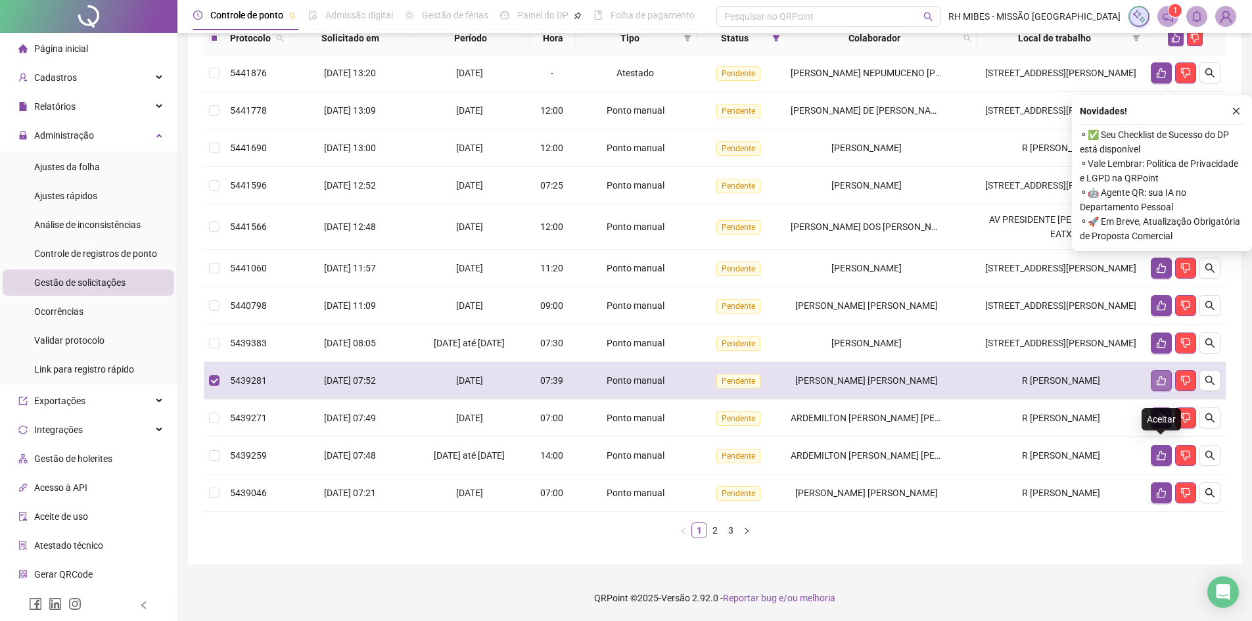
click at [1155, 391] on button "button" at bounding box center [1161, 380] width 21 height 21
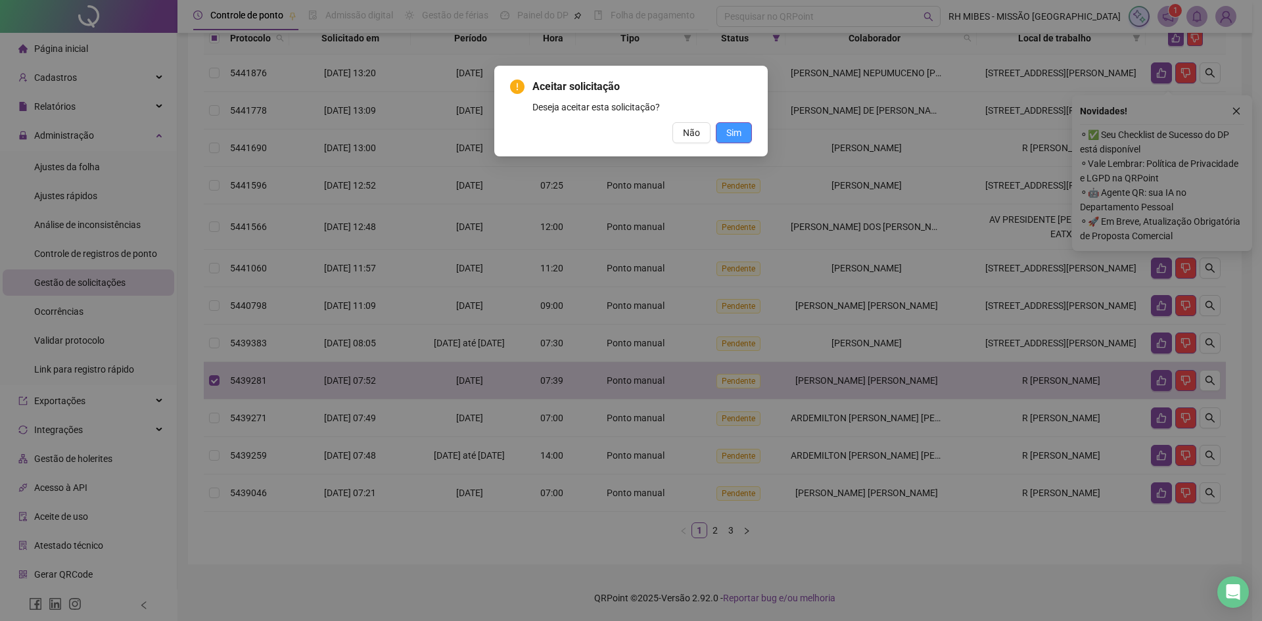
click at [745, 137] on button "Sim" at bounding box center [734, 132] width 36 height 21
click at [739, 134] on span "Sim" at bounding box center [733, 133] width 15 height 14
click at [737, 138] on span "Sim" at bounding box center [733, 133] width 15 height 14
